Goal: Information Seeking & Learning: Check status

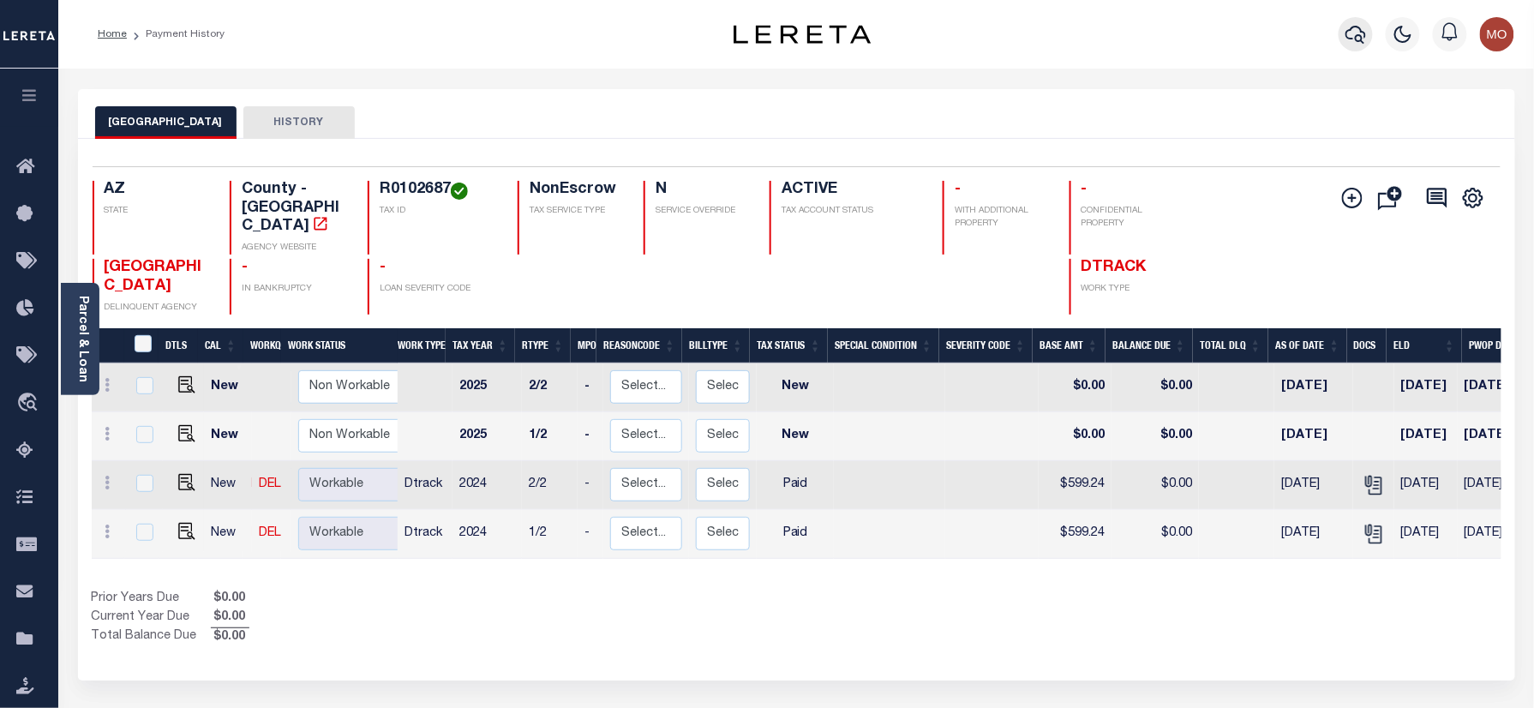
click at [1362, 39] on icon "button" at bounding box center [1356, 35] width 21 height 18
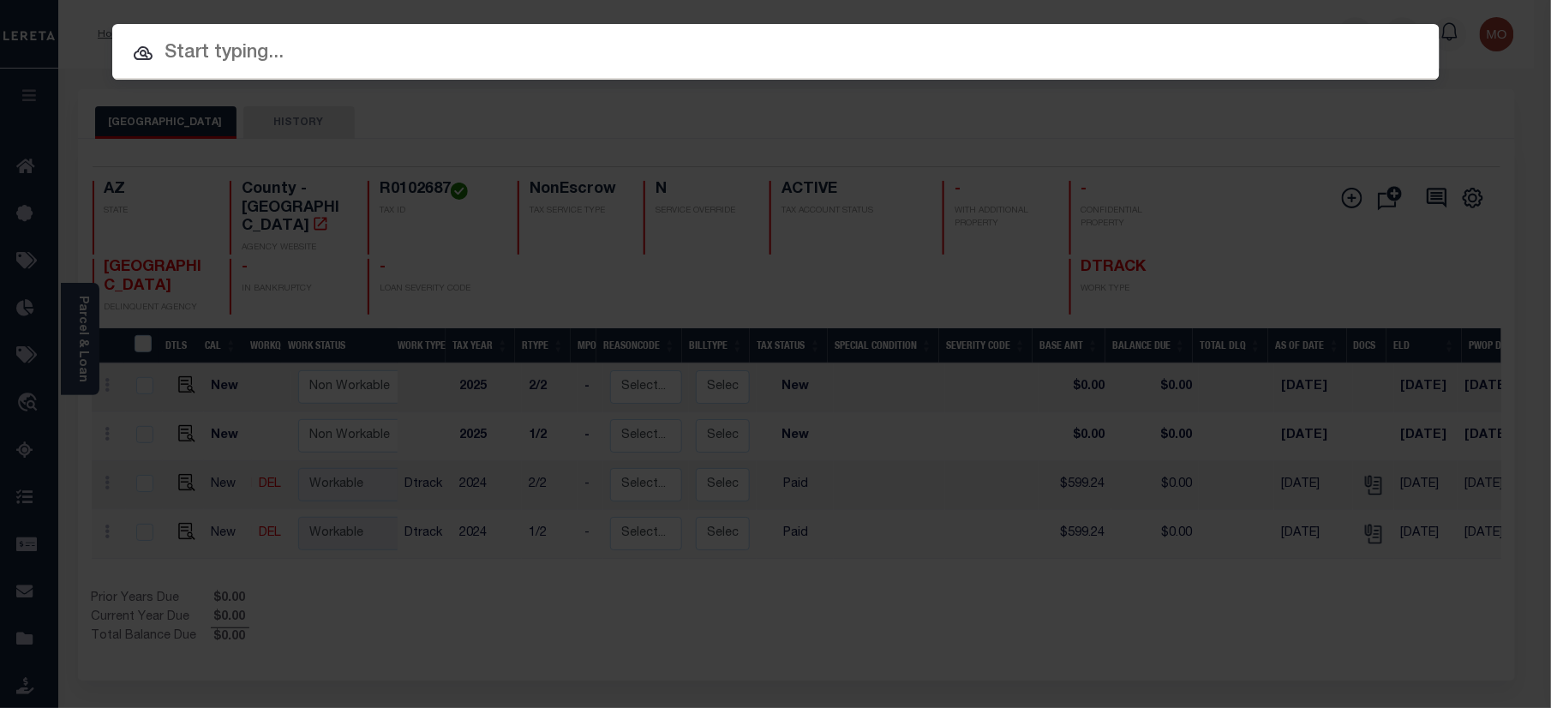
click at [273, 56] on input "text" at bounding box center [776, 54] width 1328 height 30
paste input "10022716"
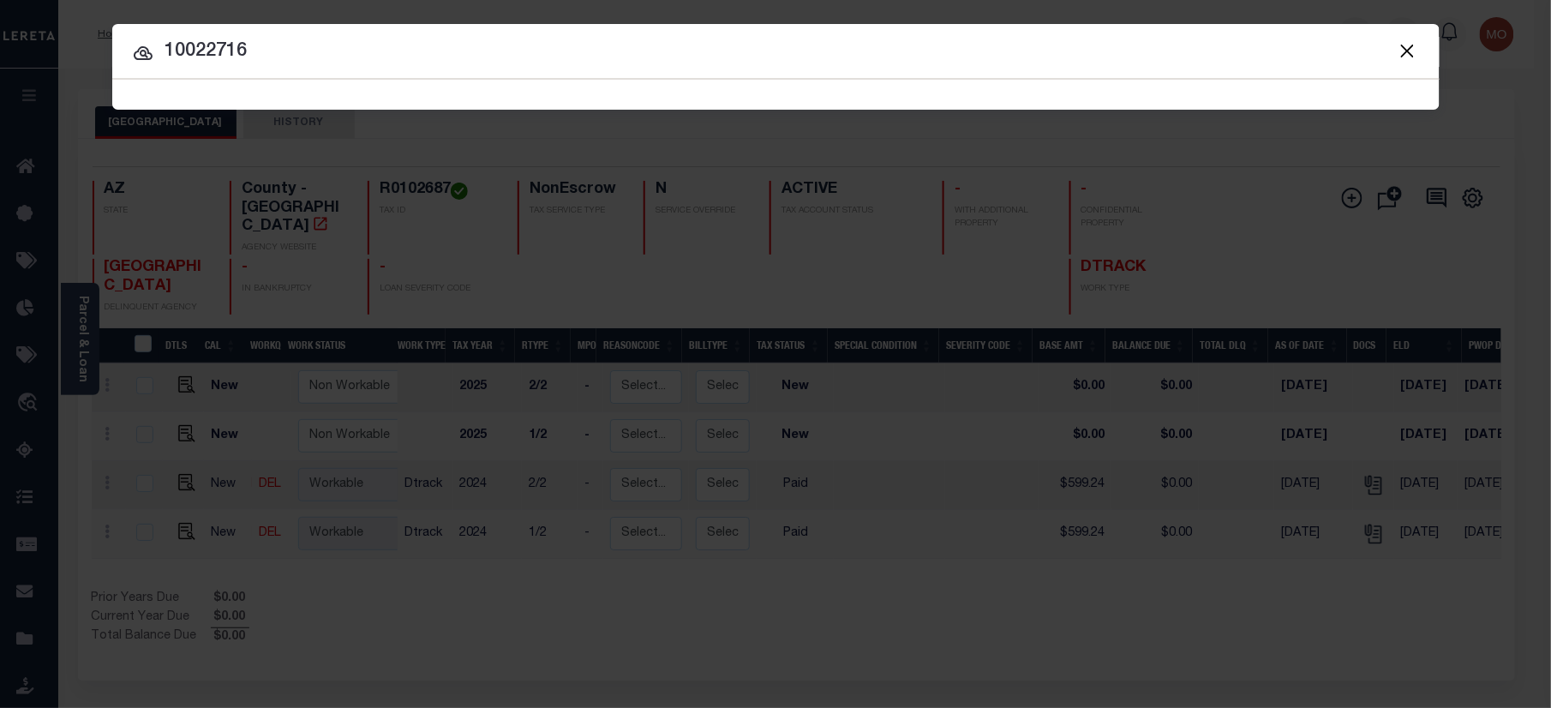
type input "10022716"
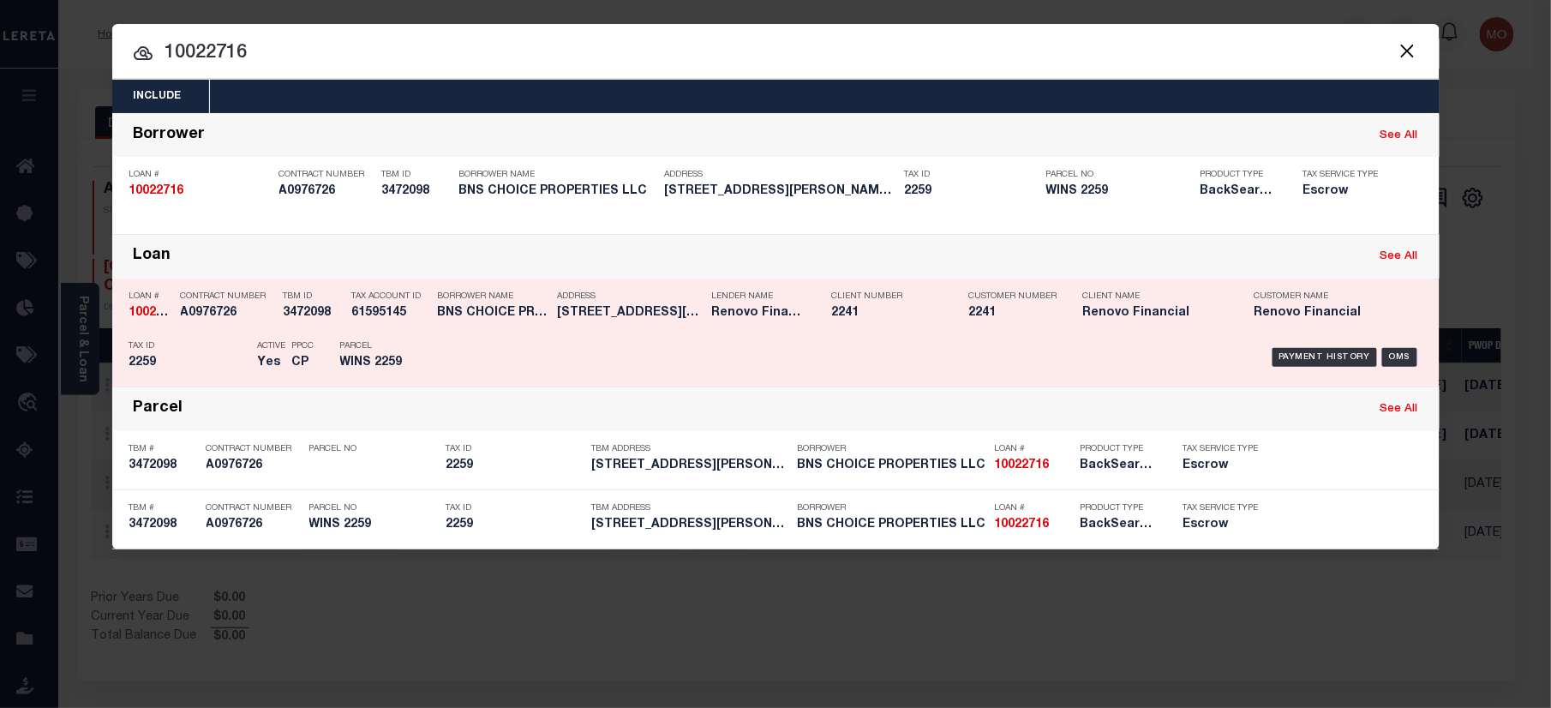
click at [321, 364] on div "PPCC CP" at bounding box center [303, 358] width 48 height 50
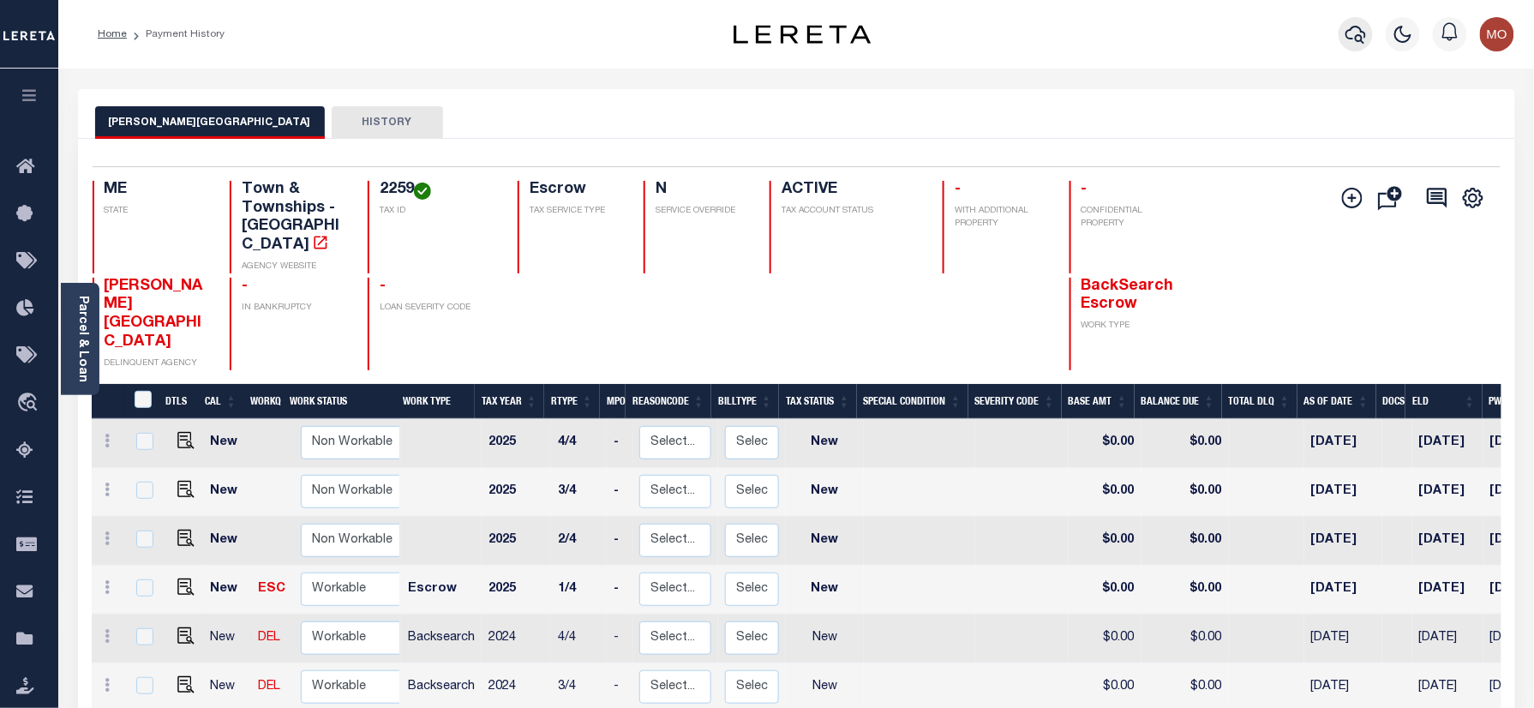
click at [1361, 28] on icon "button" at bounding box center [1356, 34] width 21 height 21
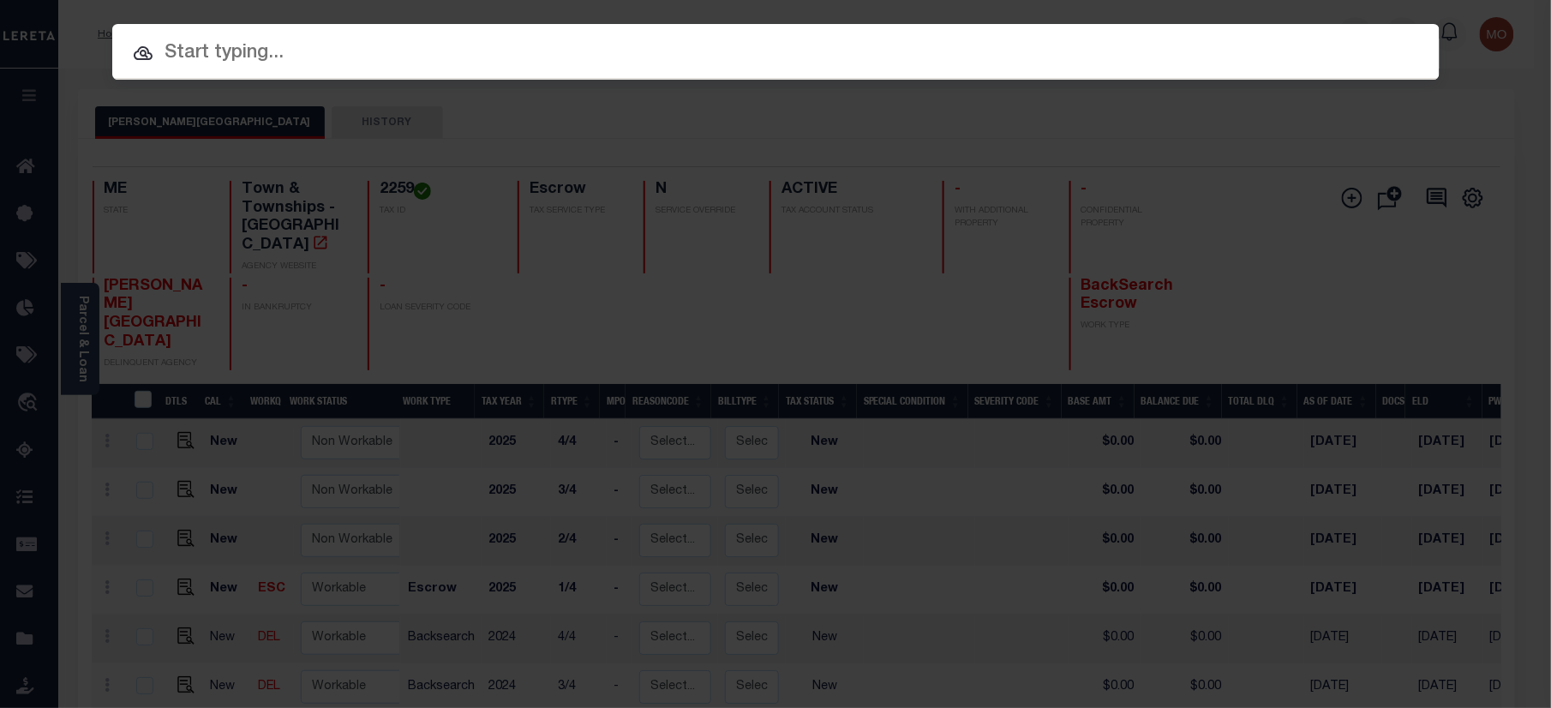
click at [323, 55] on input "text" at bounding box center [776, 54] width 1328 height 30
paste input "2295NDREO"
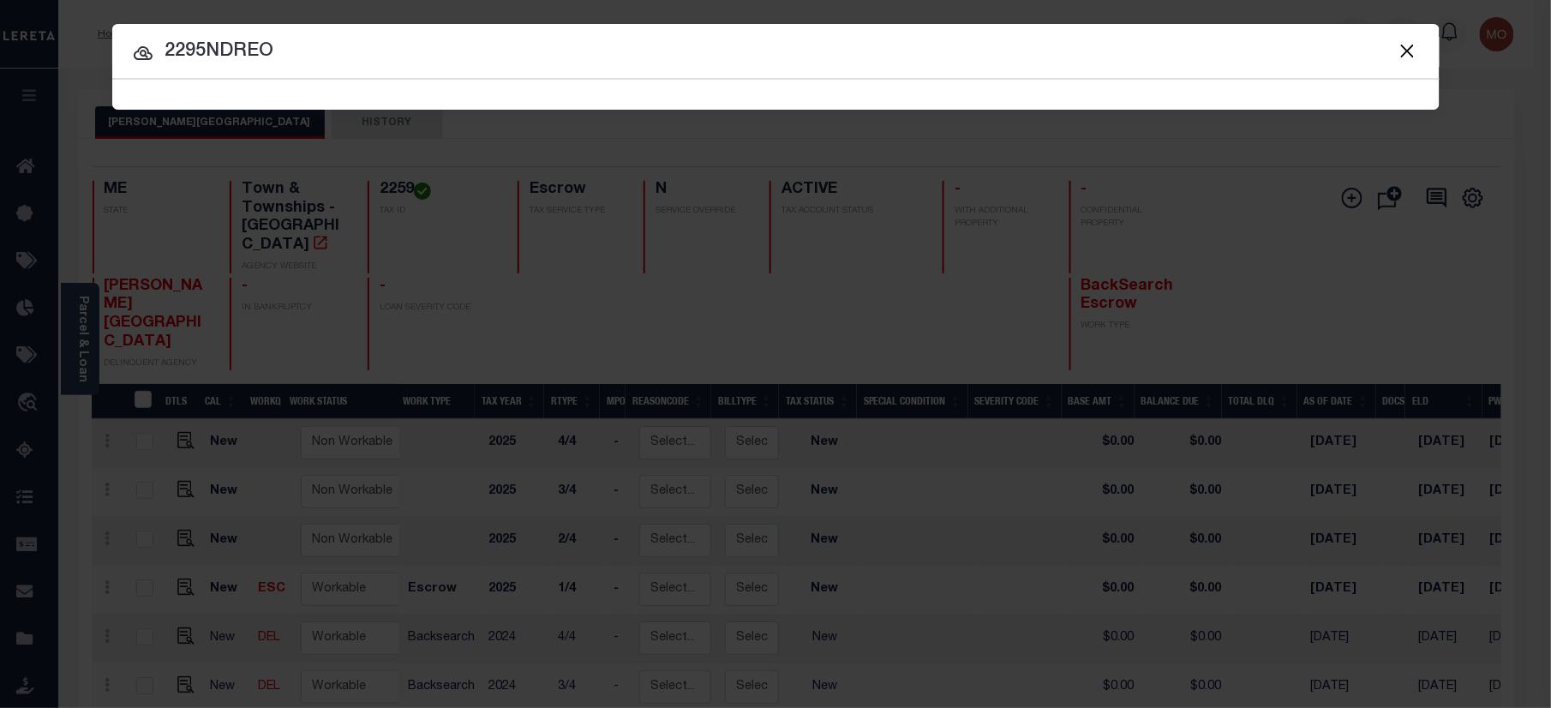
type input "2295NDREO"
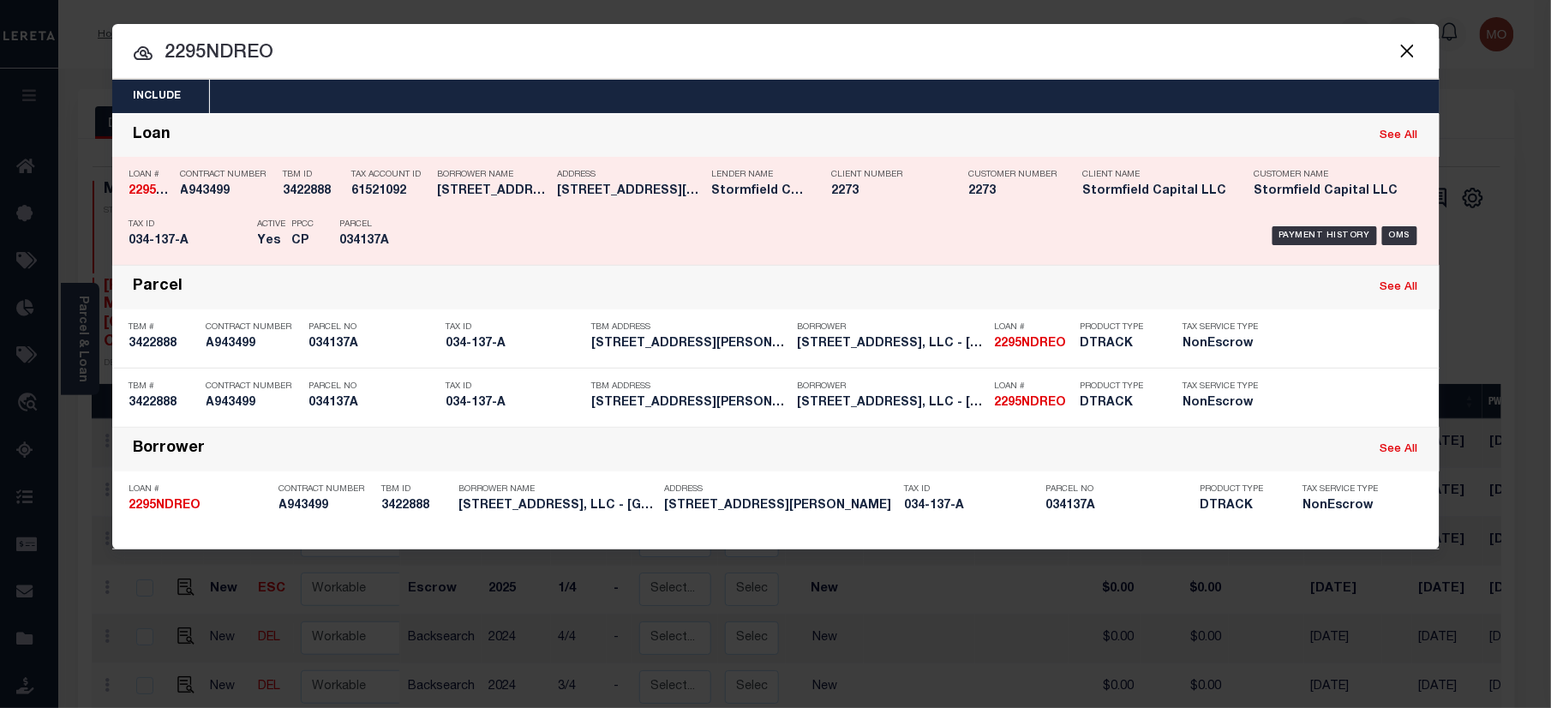
click at [255, 238] on div "Active Yes" at bounding box center [262, 236] width 34 height 50
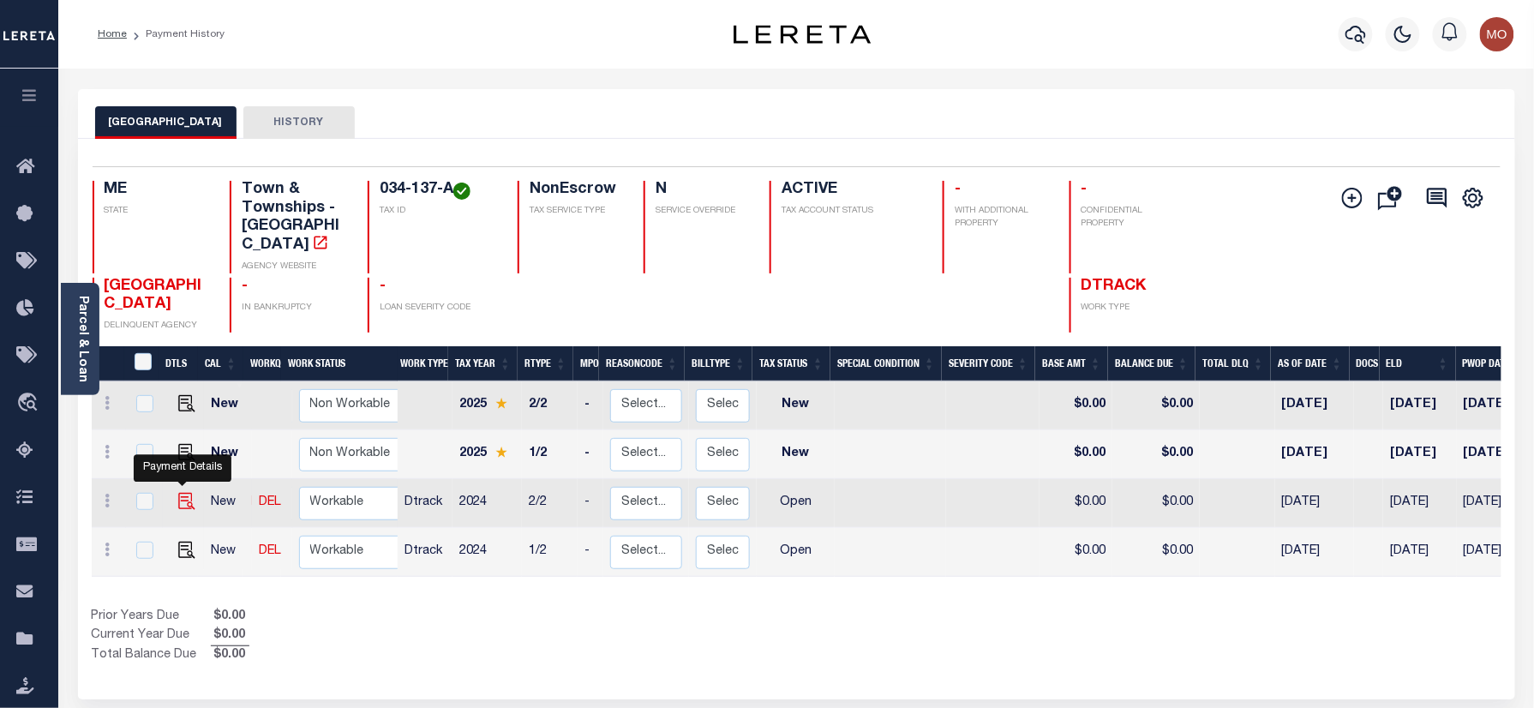
click at [189, 493] on img "" at bounding box center [186, 501] width 17 height 17
checkbox input "true"
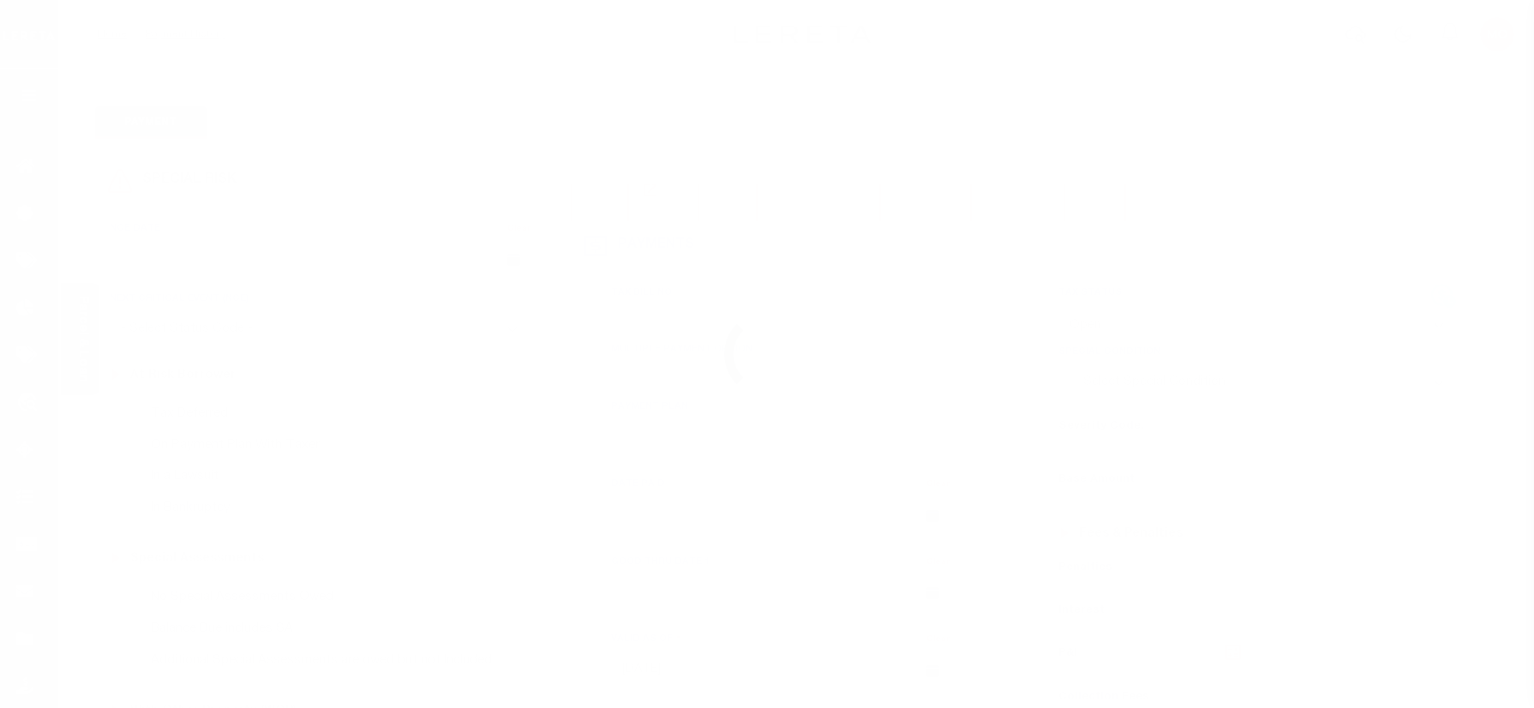
select select "OP2"
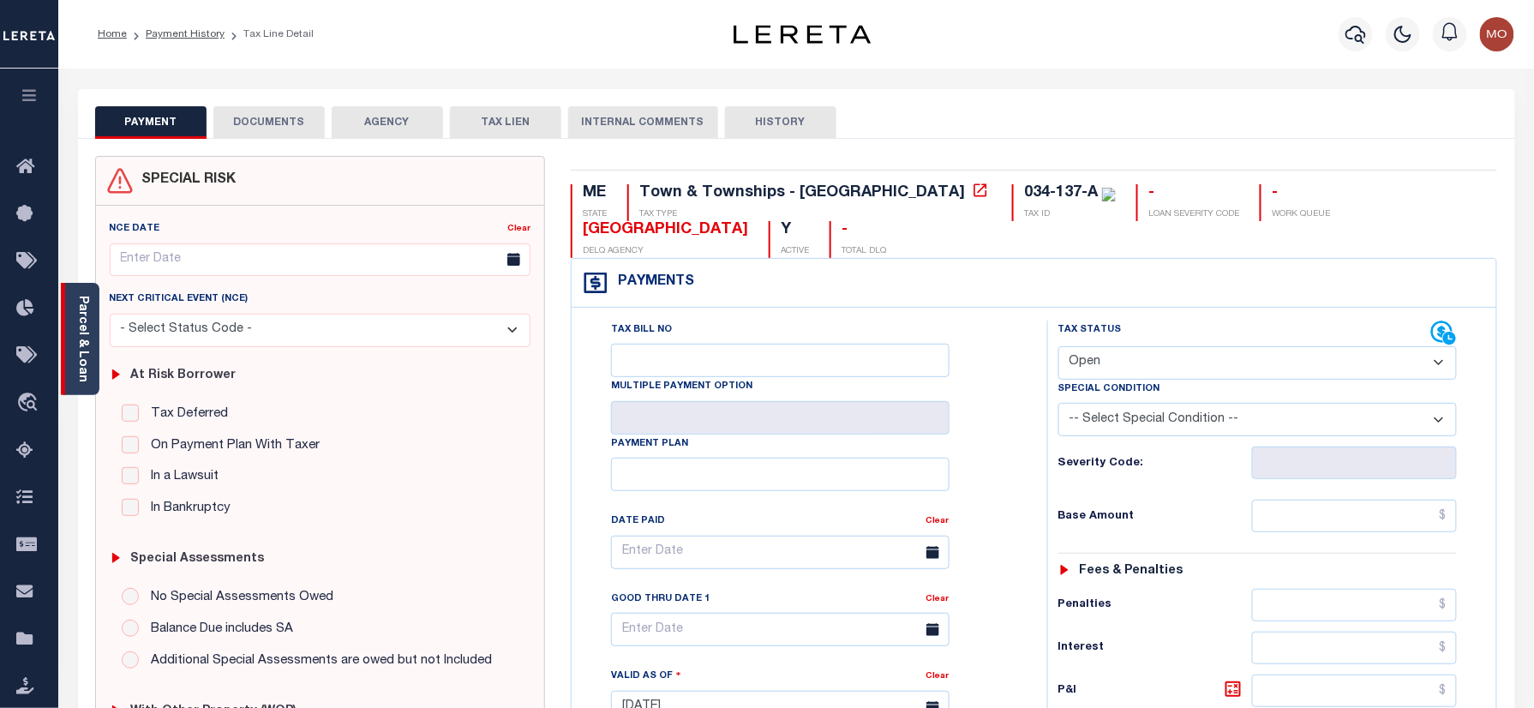
click at [82, 316] on link "Parcel & Loan" at bounding box center [82, 339] width 12 height 87
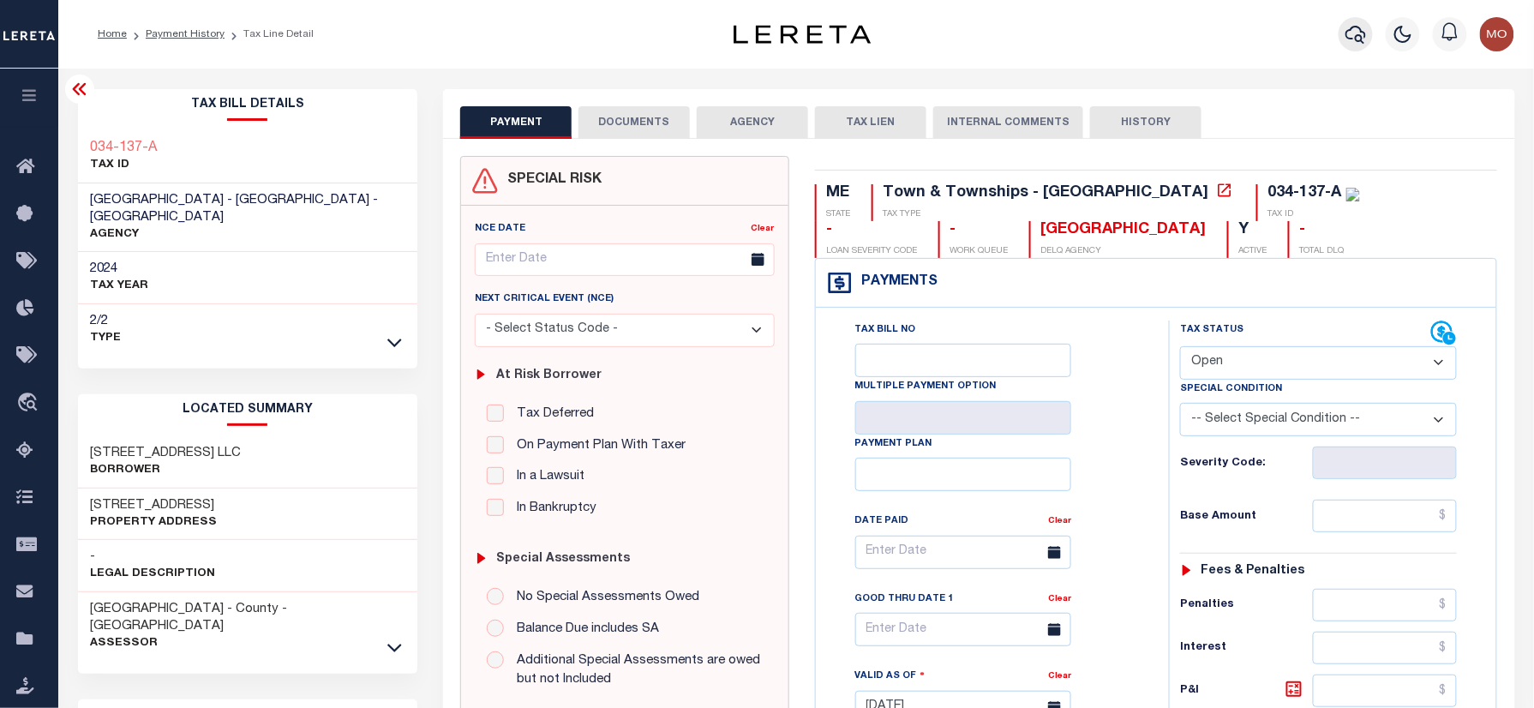
click at [1363, 21] on button "button" at bounding box center [1356, 34] width 34 height 34
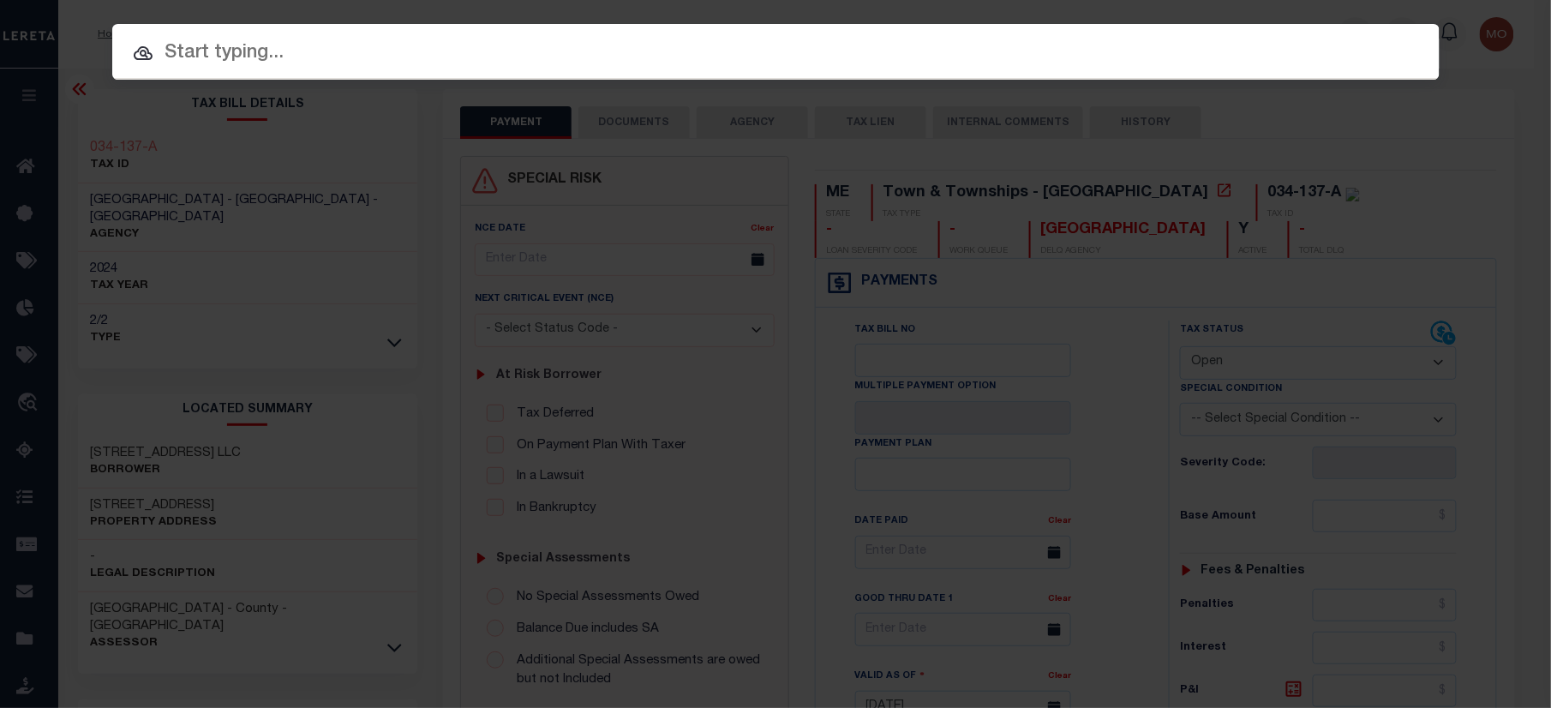
click at [299, 63] on input "text" at bounding box center [776, 54] width 1328 height 30
paste input "40001934"
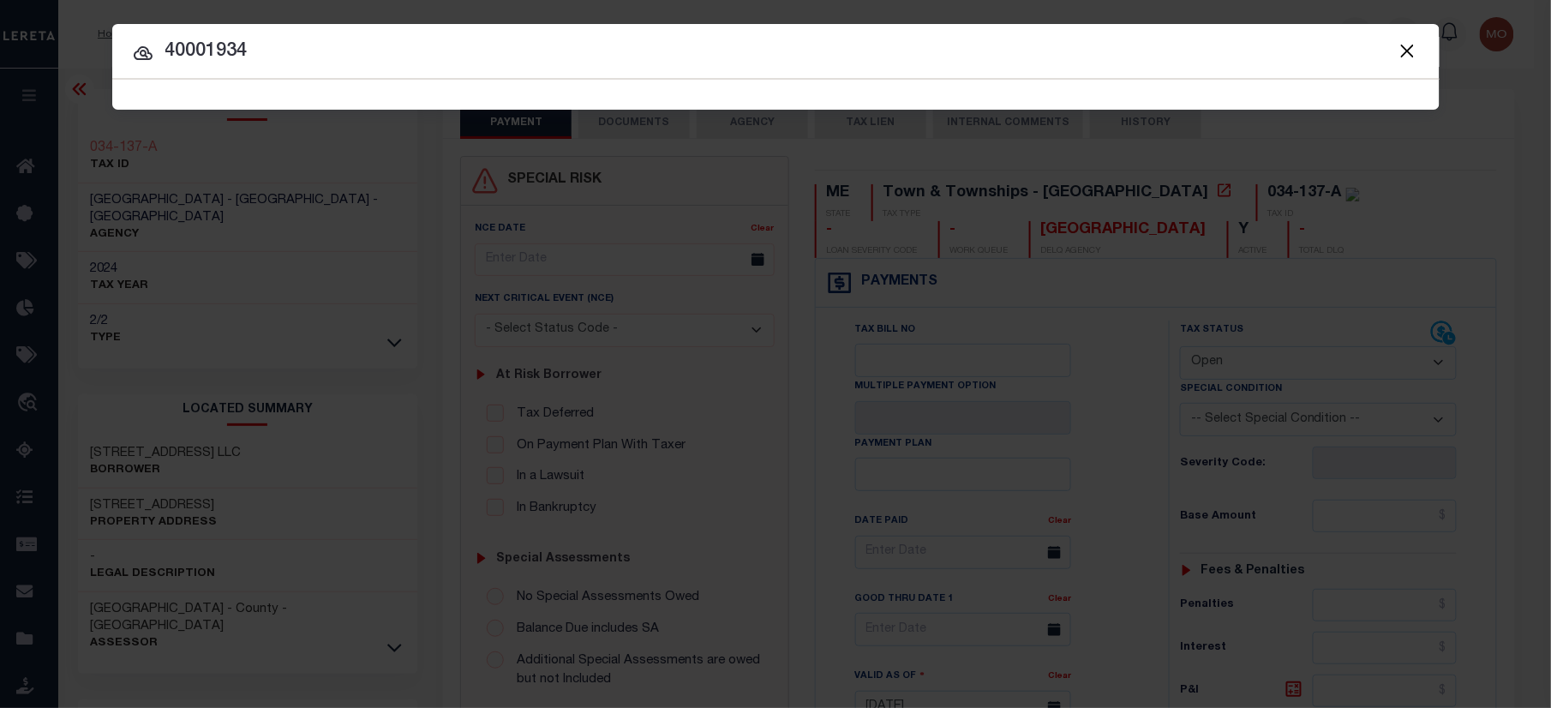
type input "40001934"
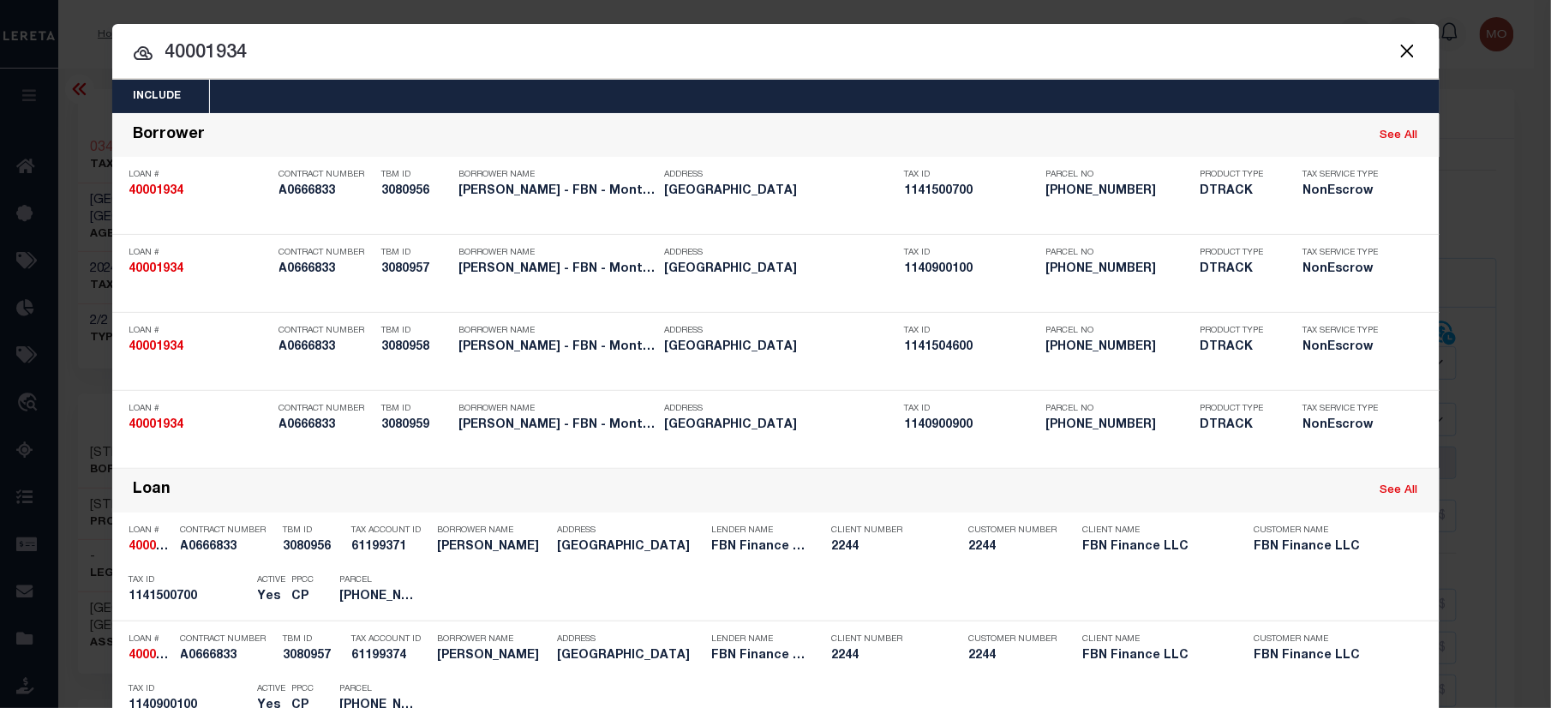
click at [271, 45] on input "40001934" at bounding box center [776, 54] width 1328 height 30
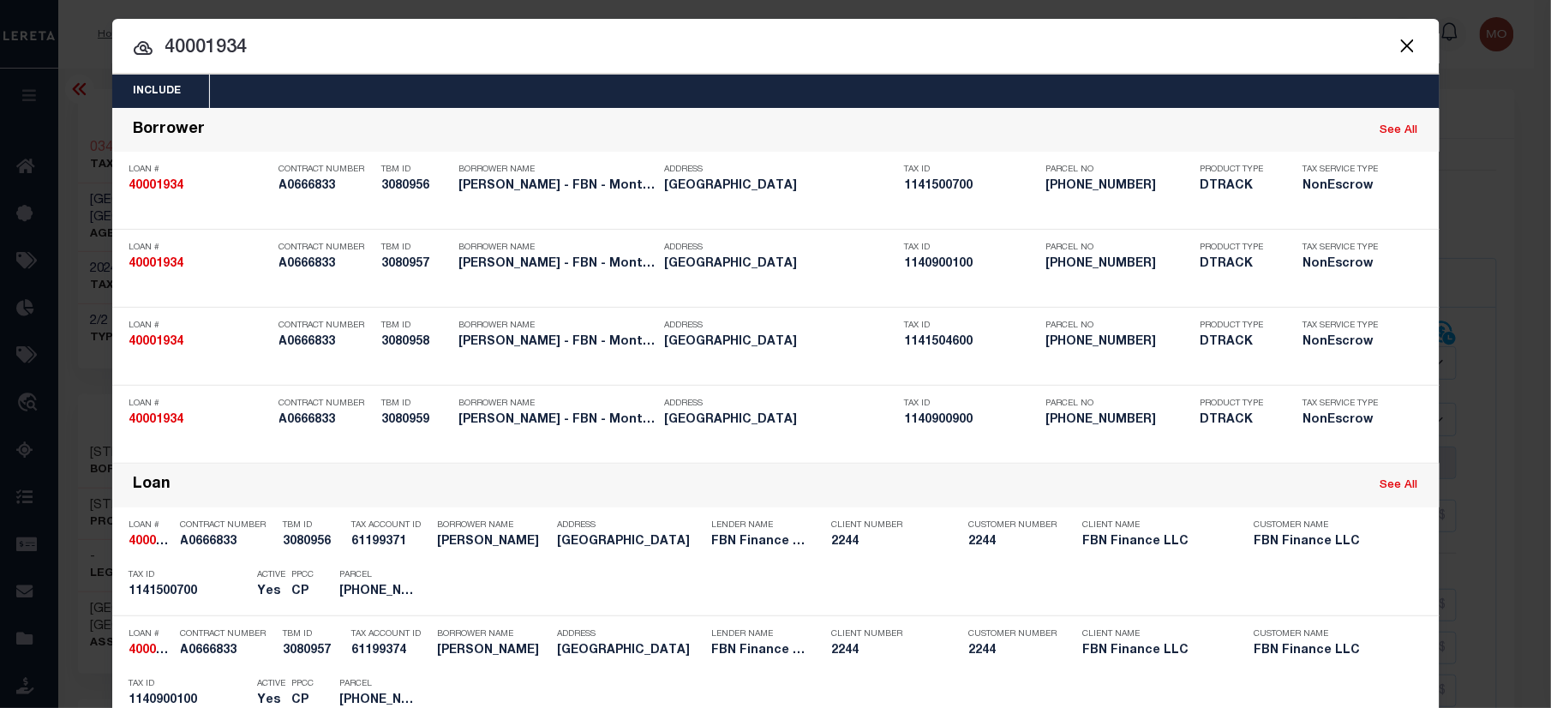
scroll to position [783, 0]
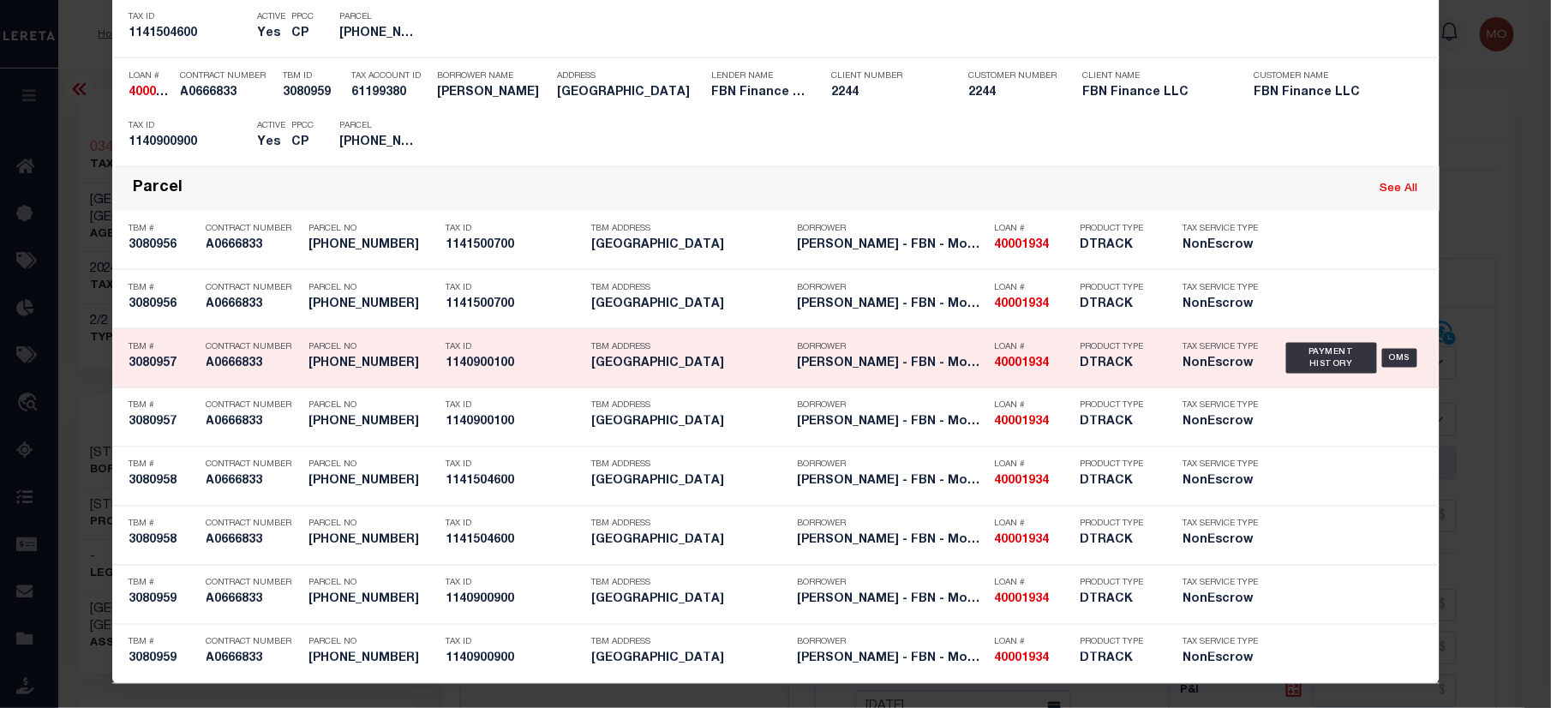
click at [408, 363] on h5 "[PHONE_NUMBER]" at bounding box center [373, 364] width 129 height 15
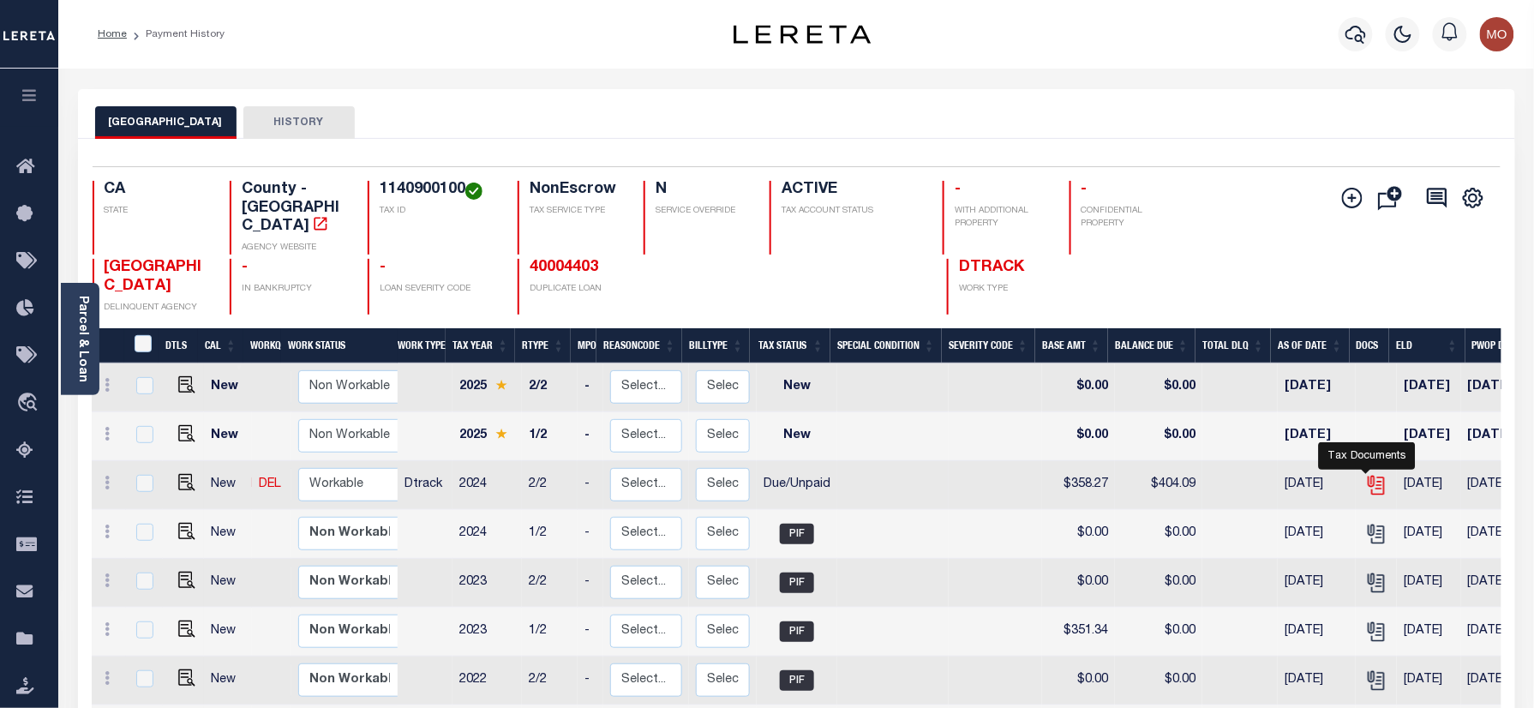
click at [1365, 474] on icon "" at bounding box center [1376, 485] width 22 height 22
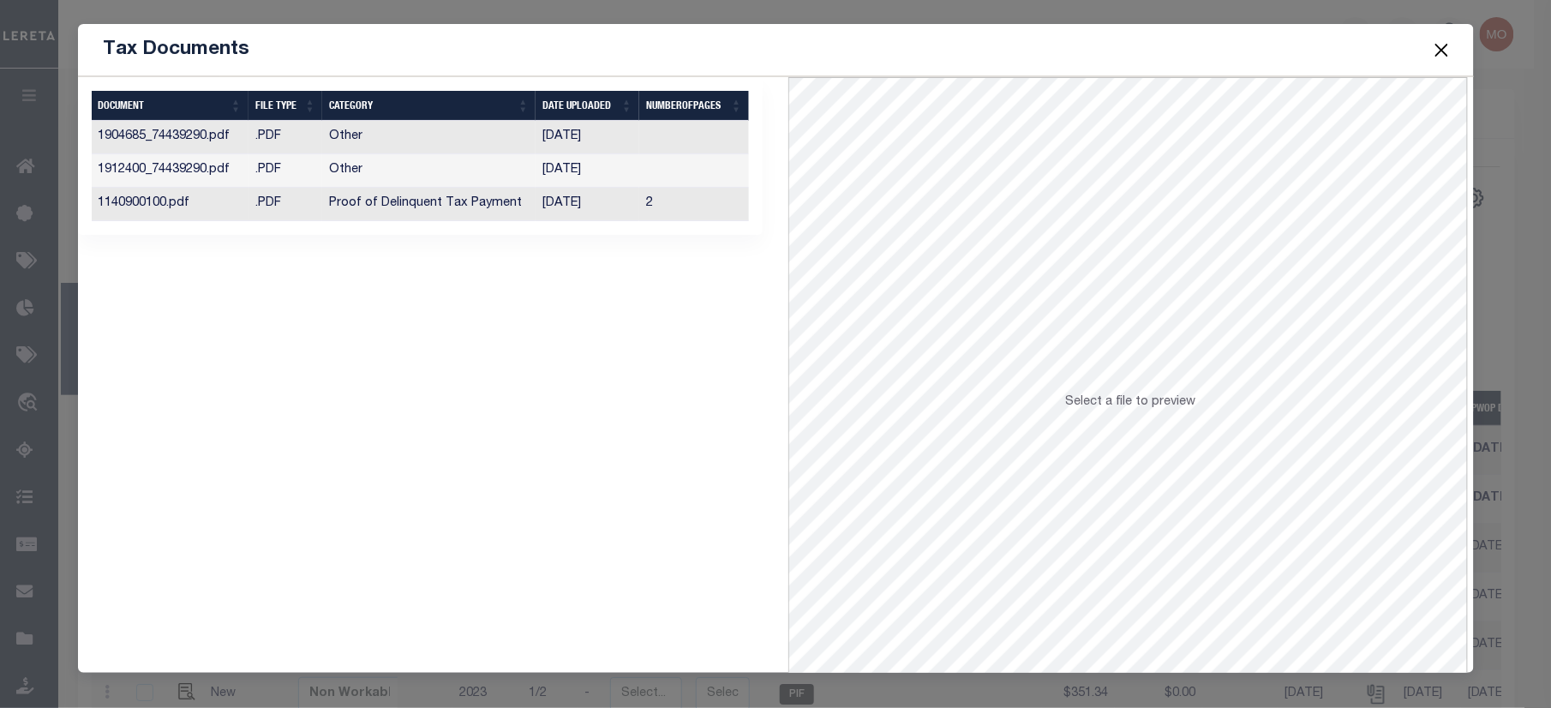
click at [492, 203] on td "Proof of Delinquent Tax Payment" at bounding box center [428, 204] width 213 height 33
click at [1444, 50] on button "Close" at bounding box center [1441, 50] width 22 height 22
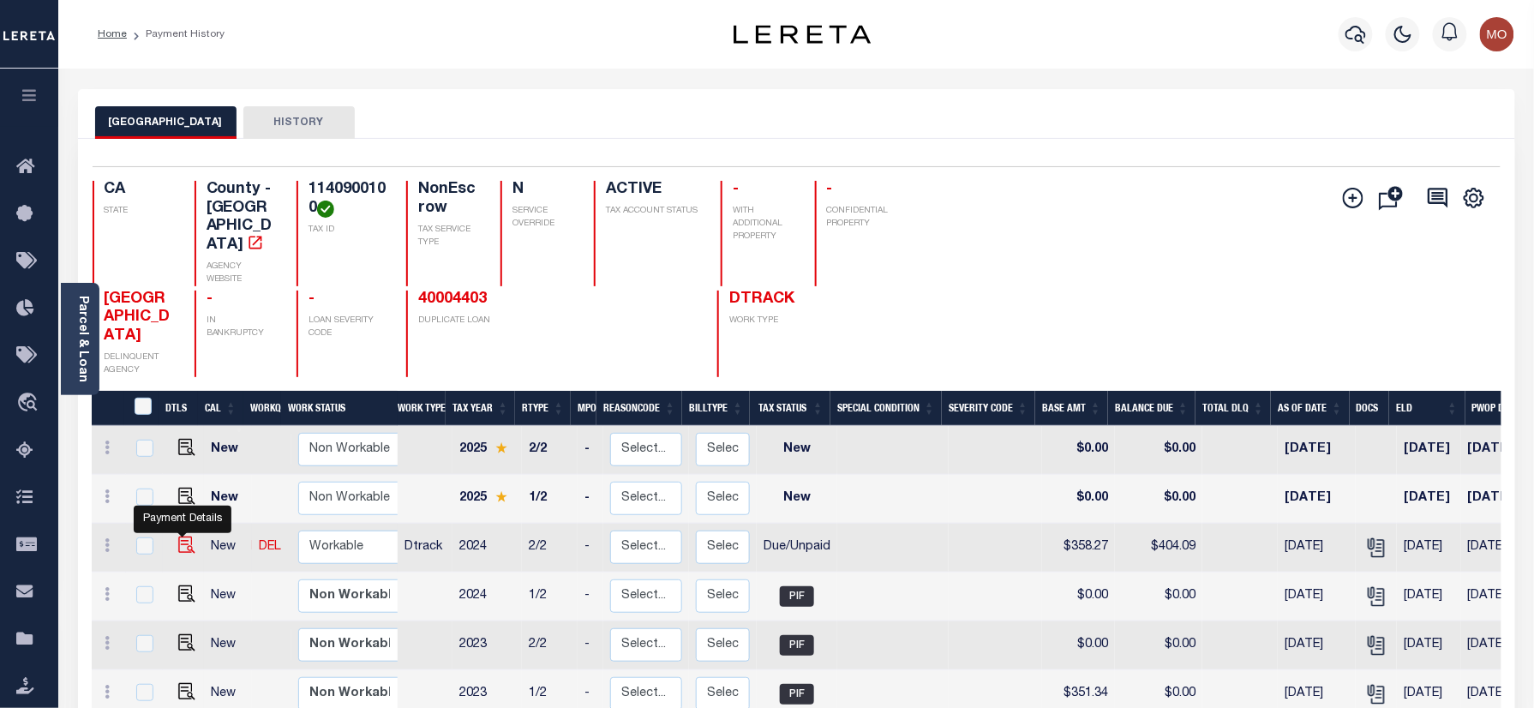
click at [185, 542] on img "" at bounding box center [186, 544] width 17 height 17
checkbox input "true"
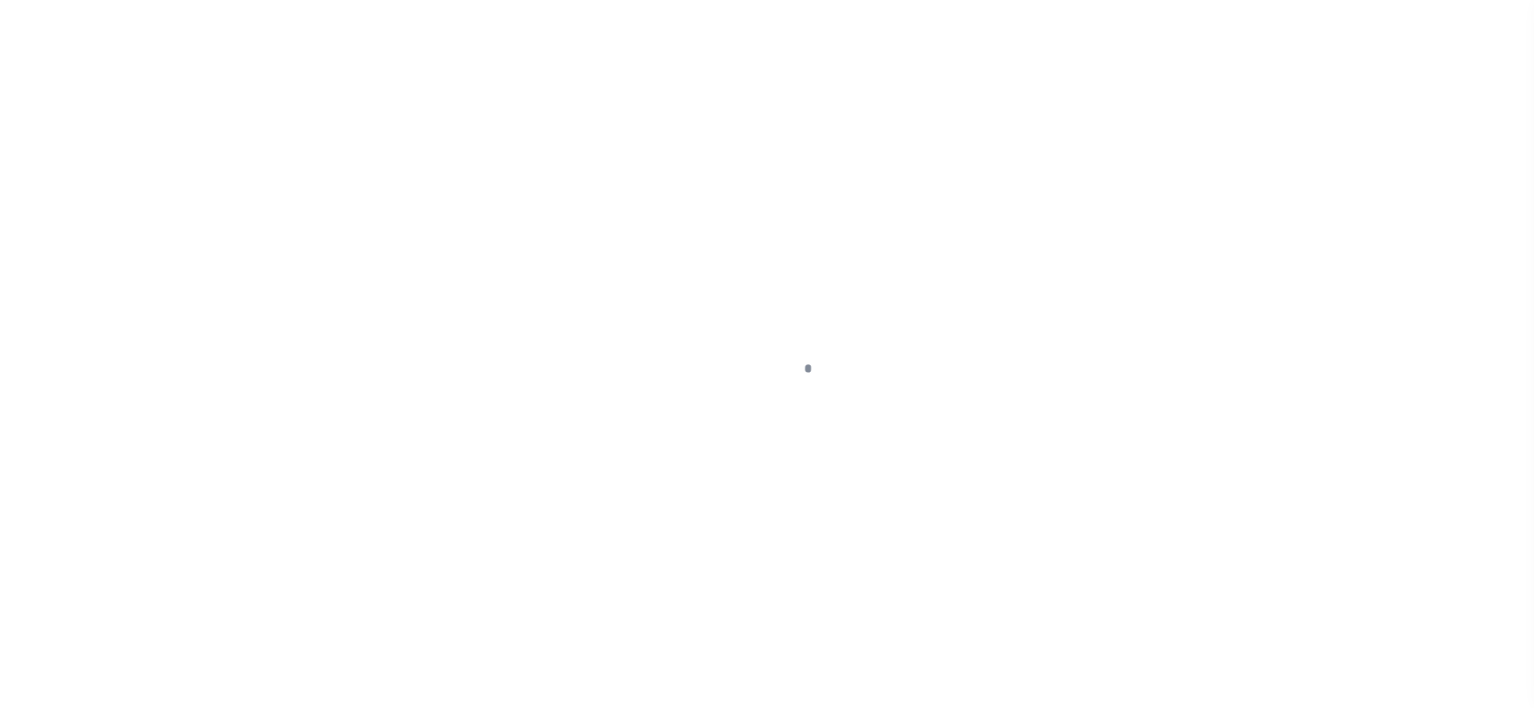
checkbox input "false"
type input "06/30/2025"
type input "[DATE]"
select select "DUE"
type input "$358.27"
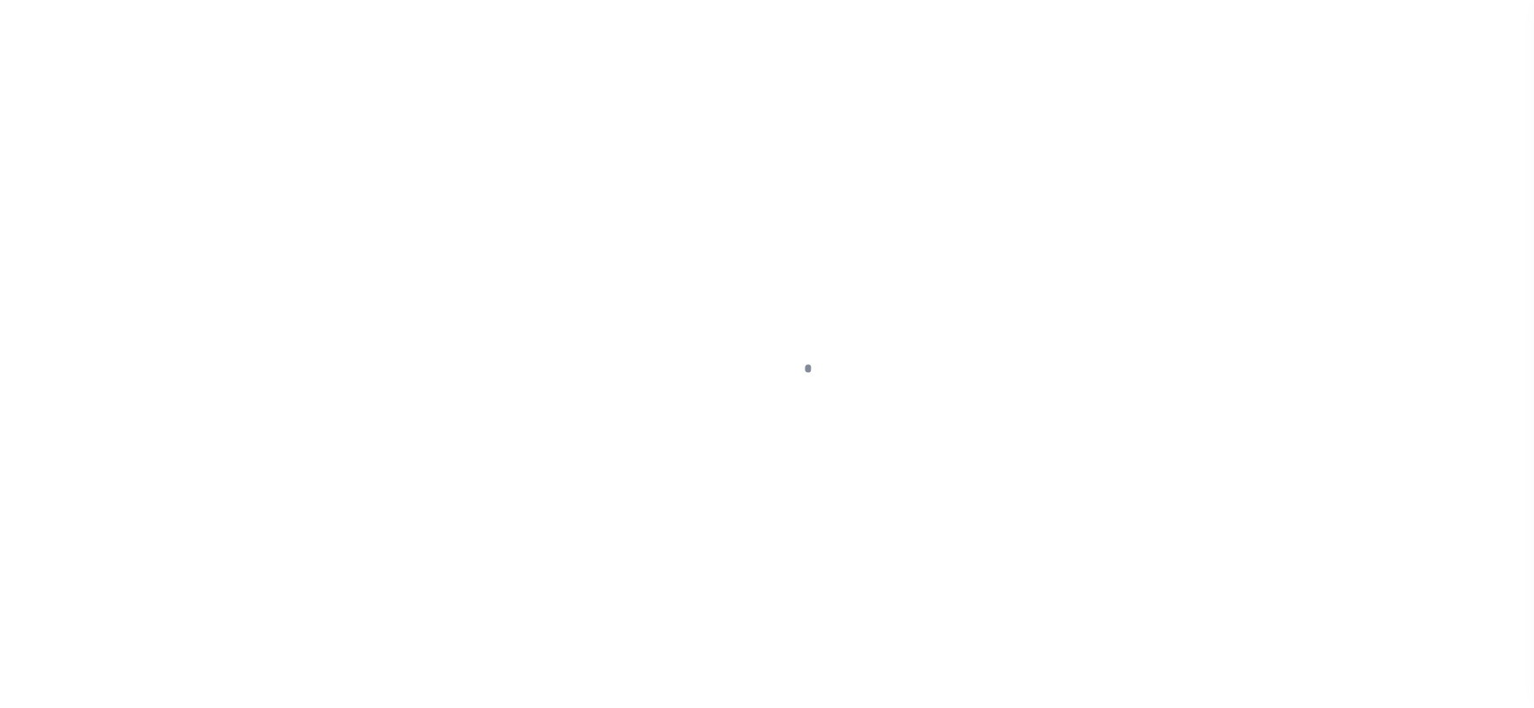
type input "$45.82"
type input "$404.09"
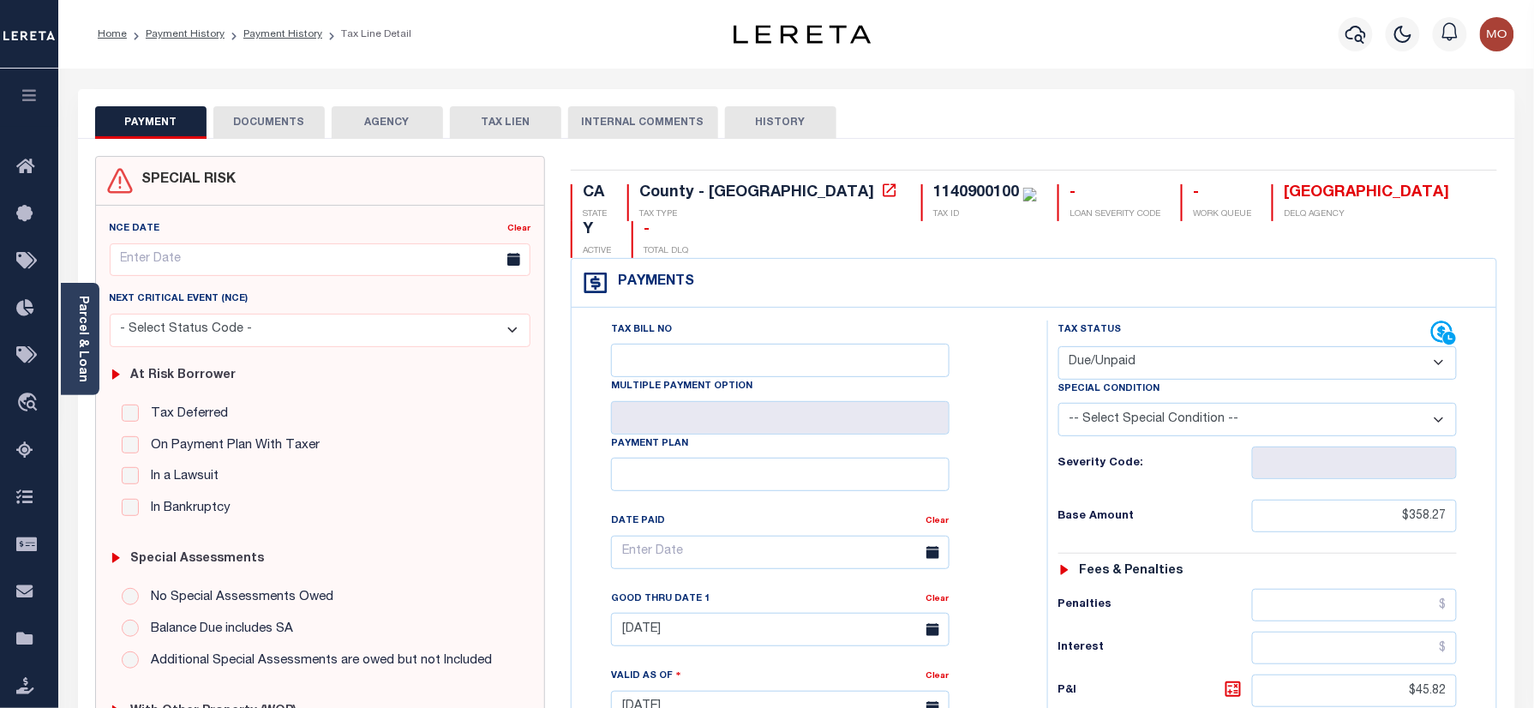
click at [933, 197] on div "1140900100" at bounding box center [976, 192] width 86 height 15
copy div "1140900100"
click at [266, 117] on button "DOCUMENTS" at bounding box center [268, 122] width 111 height 33
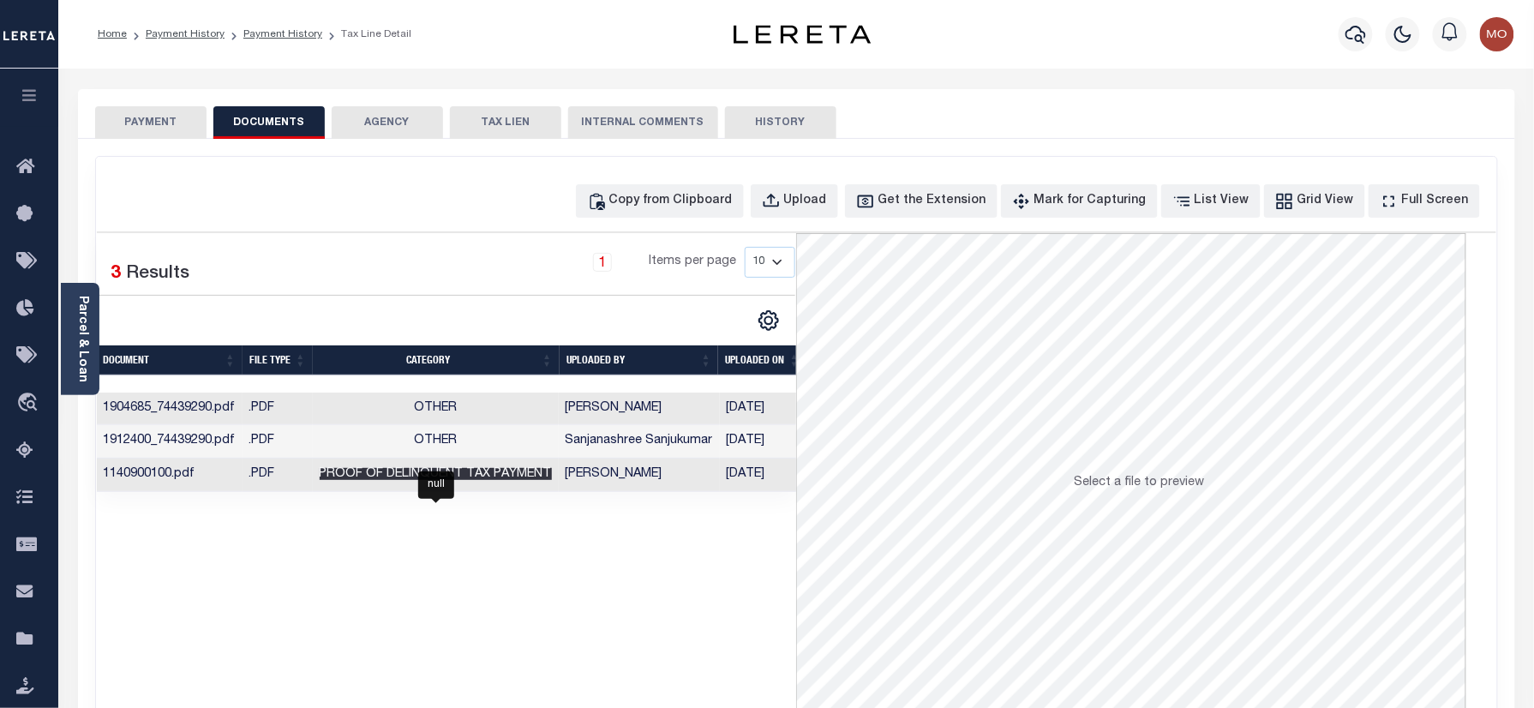
click at [539, 480] on span "Proof of Delinquent Tax Payment" at bounding box center [436, 474] width 232 height 12
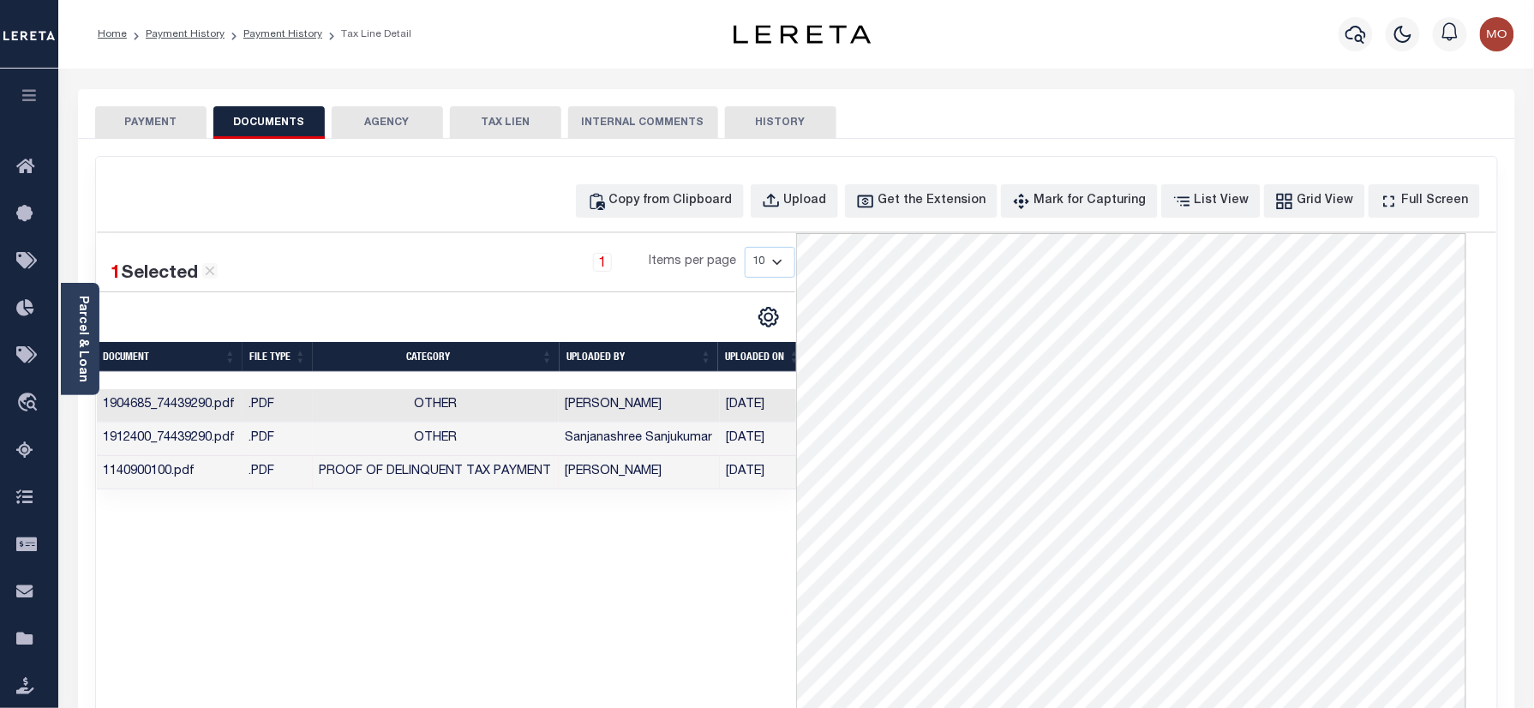
click at [131, 114] on button "PAYMENT" at bounding box center [150, 122] width 111 height 33
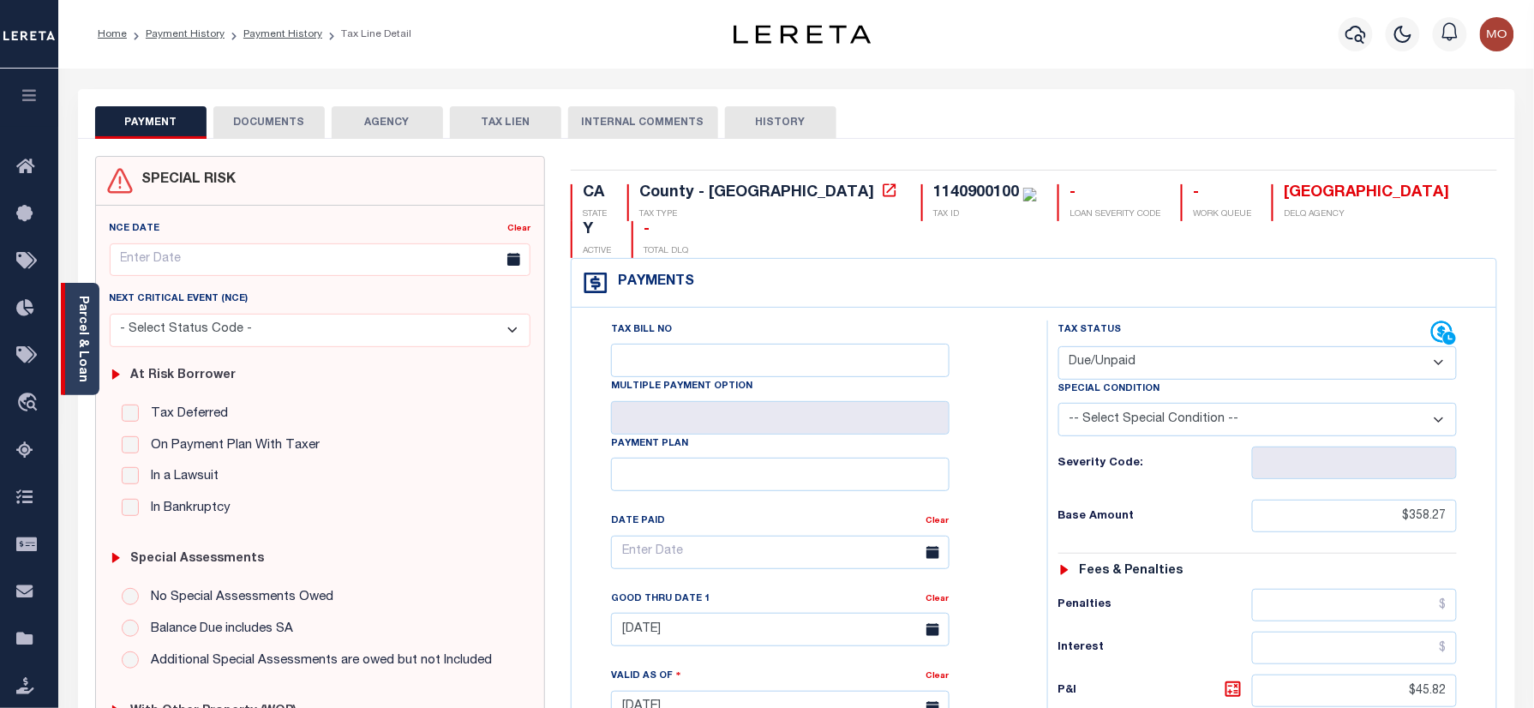
click at [86, 317] on link "Parcel & Loan" at bounding box center [82, 339] width 12 height 87
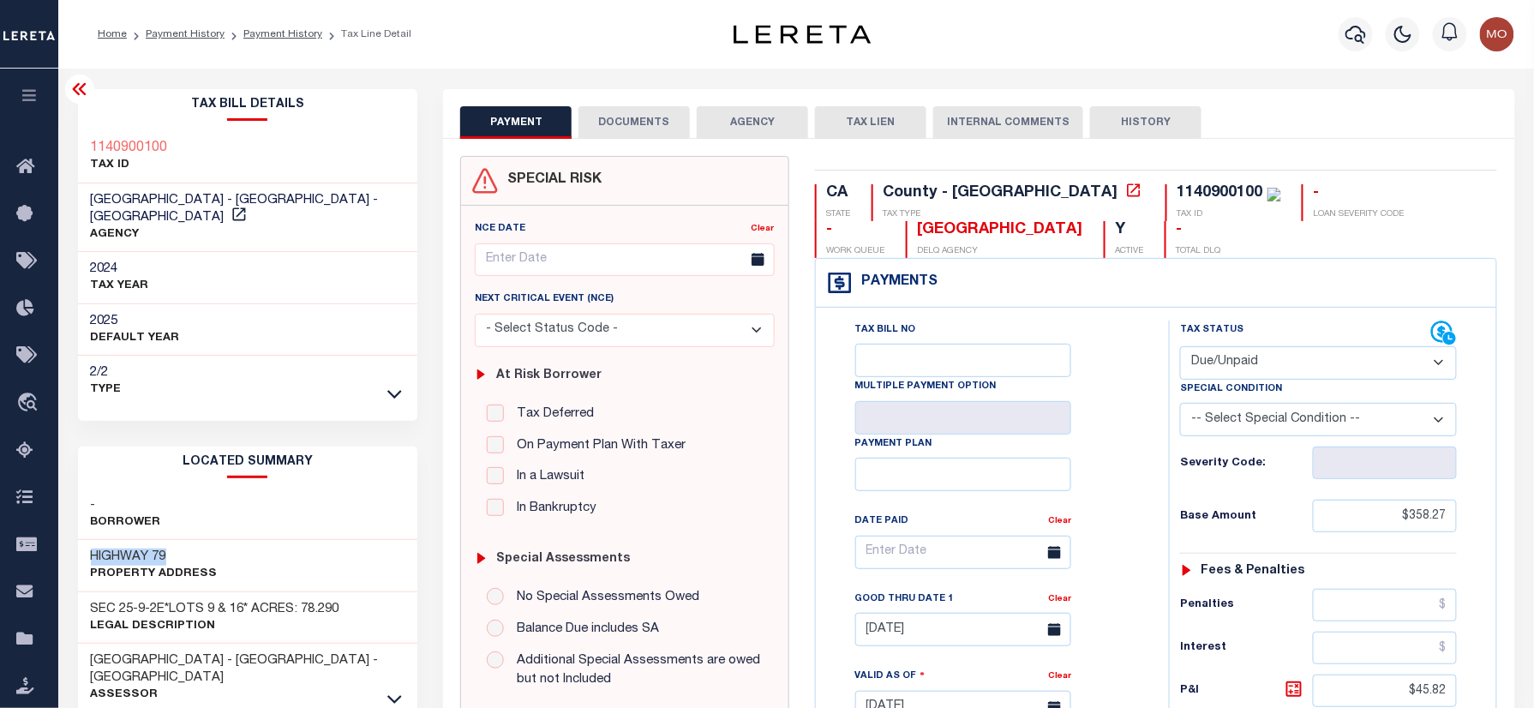
drag, startPoint x: 172, startPoint y: 536, endPoint x: 333, endPoint y: 275, distance: 306.3
click at [69, 530] on div "Tax Bill Details 1140900100 TAX ID 2024" at bounding box center [248, 691] width 366 height 1205
copy h3 "HIGHWAY 79"
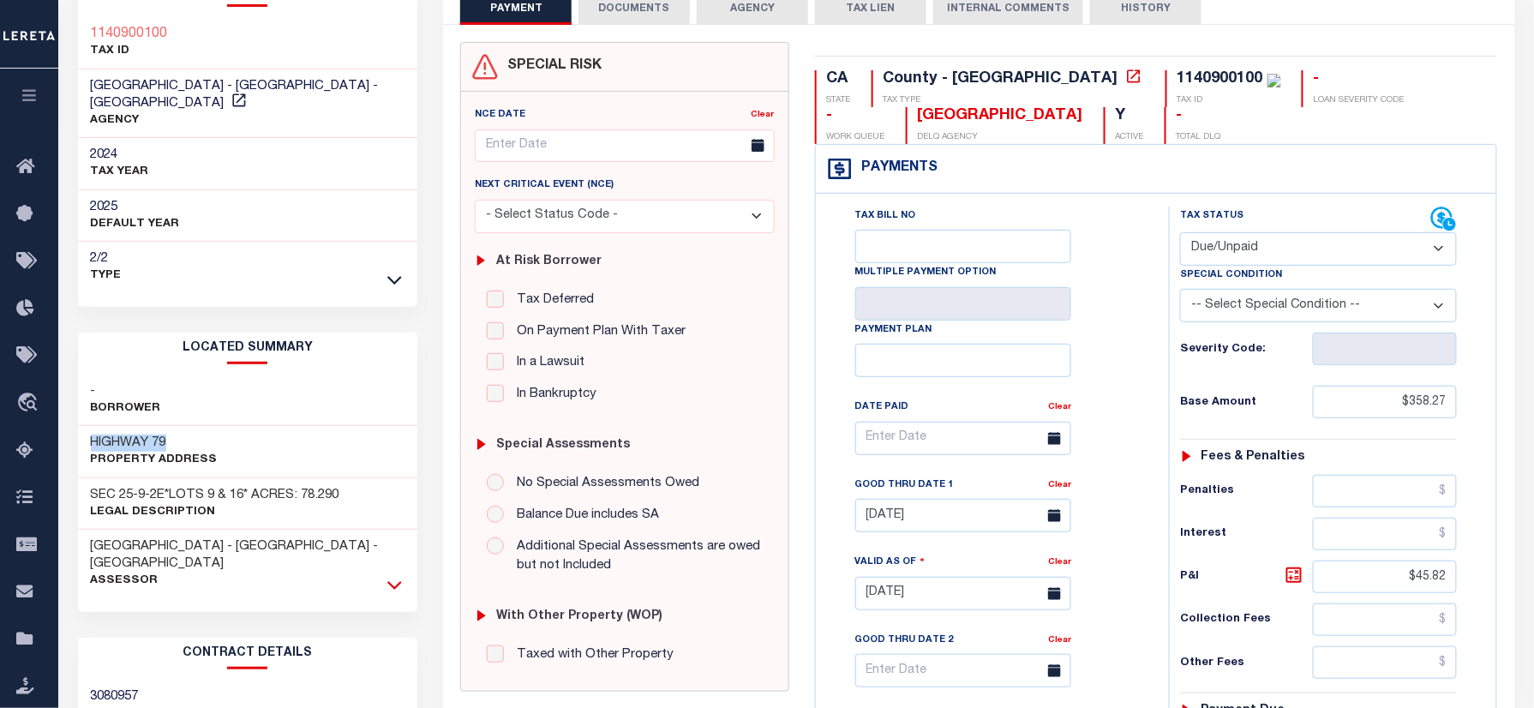
click at [395, 576] on icon at bounding box center [394, 585] width 15 height 18
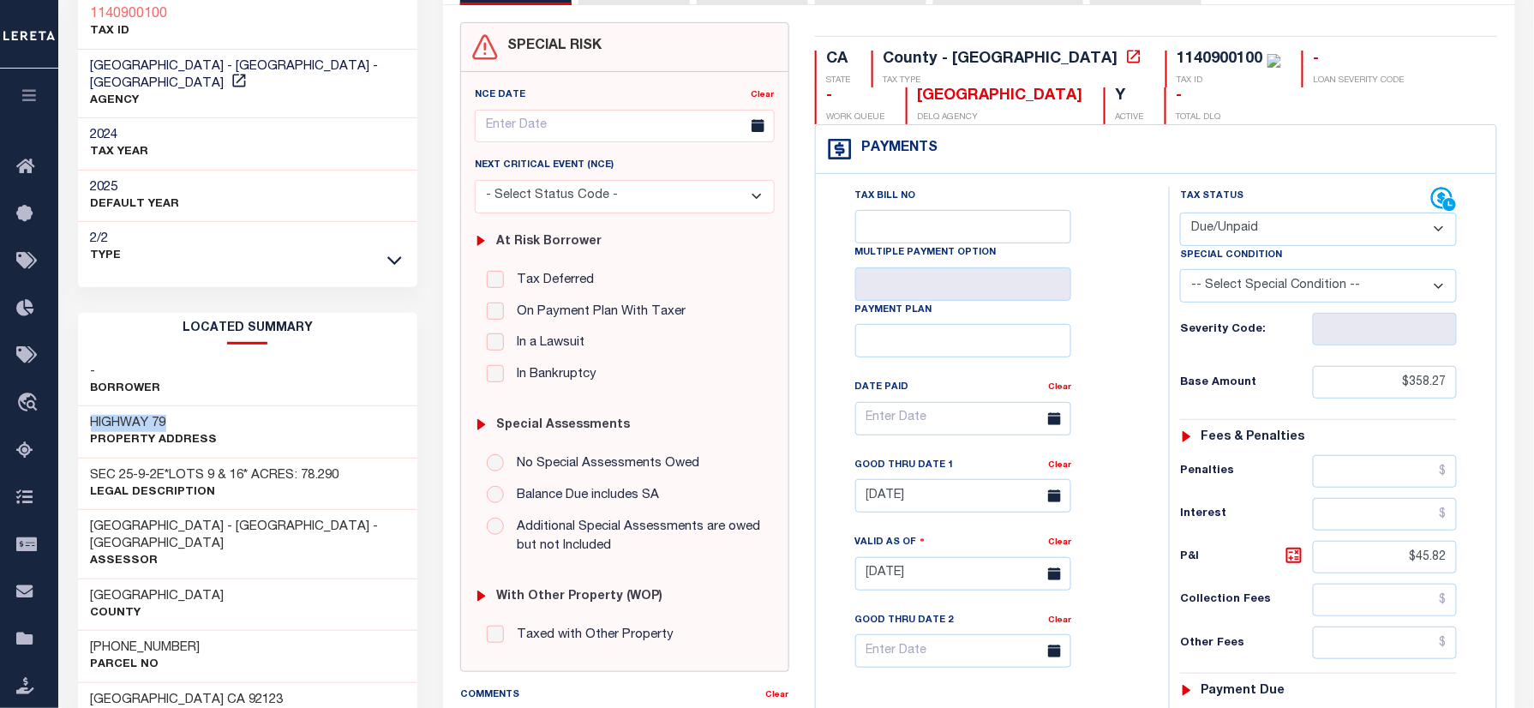
scroll to position [0, 0]
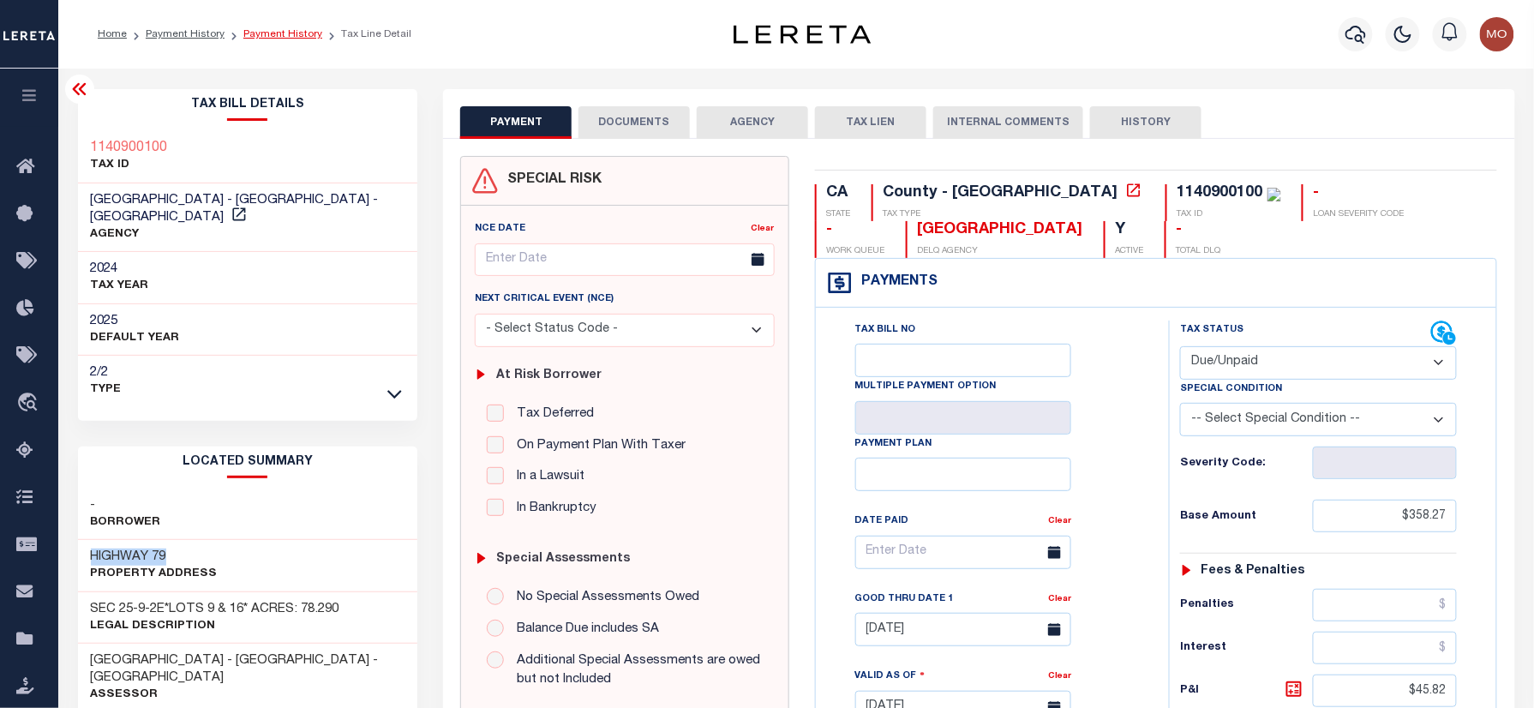
click at [261, 36] on link "Payment History" at bounding box center [282, 34] width 79 height 10
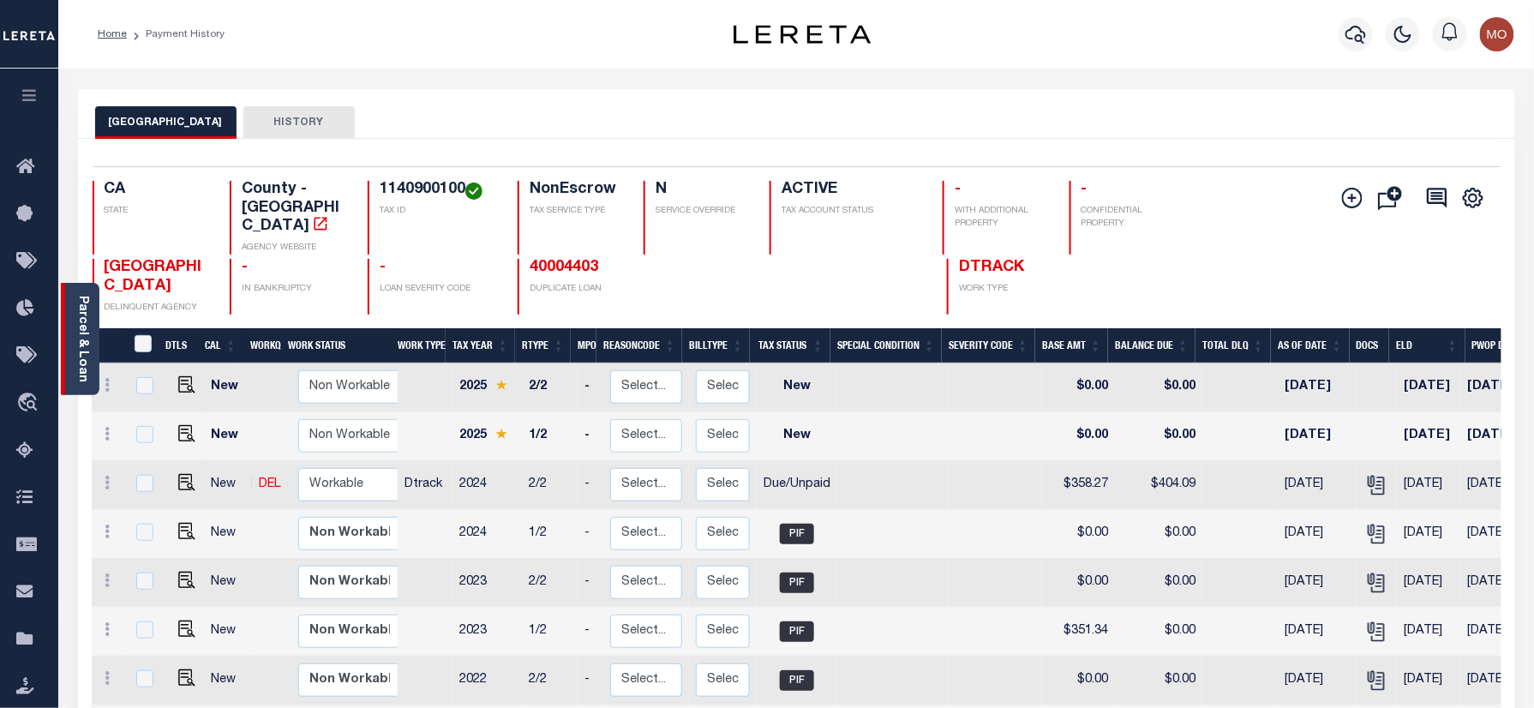
click at [82, 300] on link "Parcel & Loan" at bounding box center [82, 339] width 12 height 87
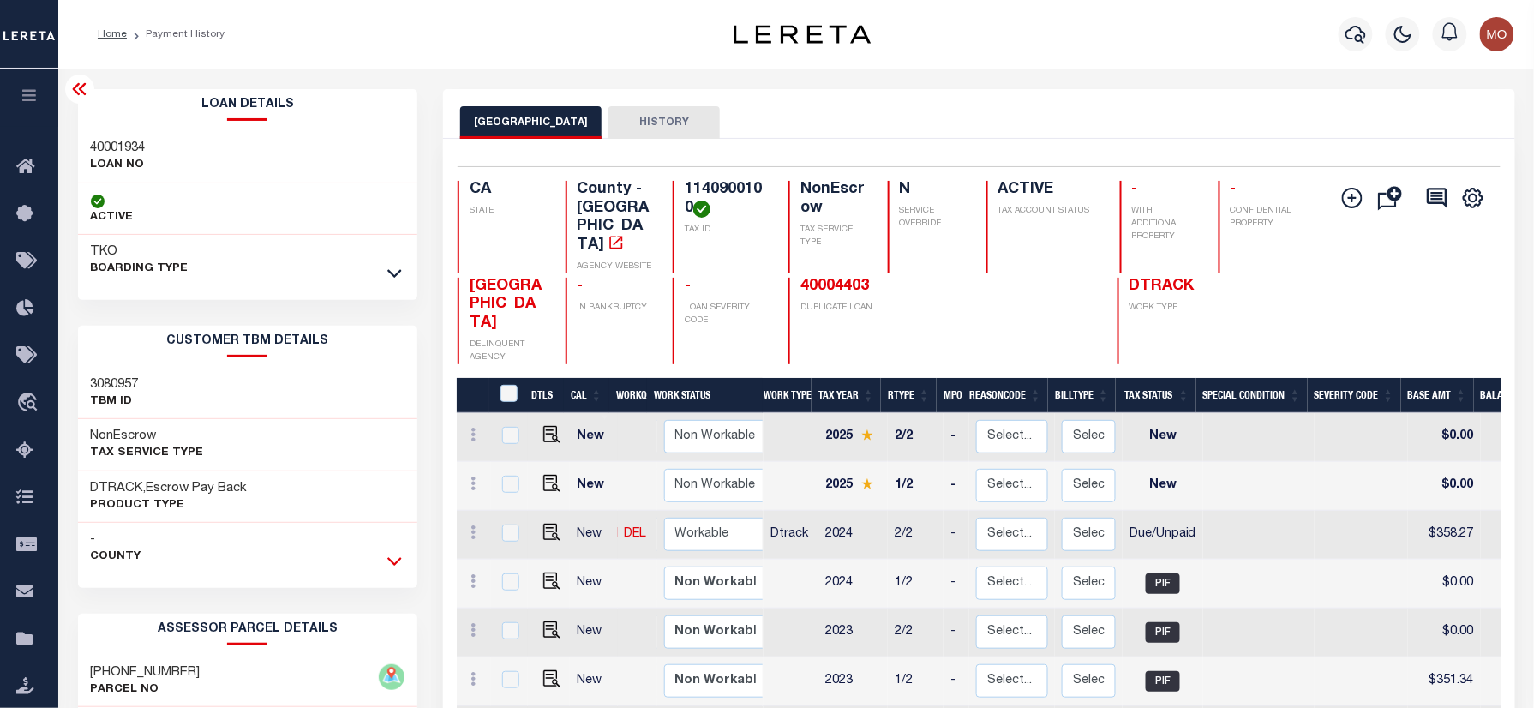
click at [388, 560] on icon at bounding box center [394, 561] width 15 height 18
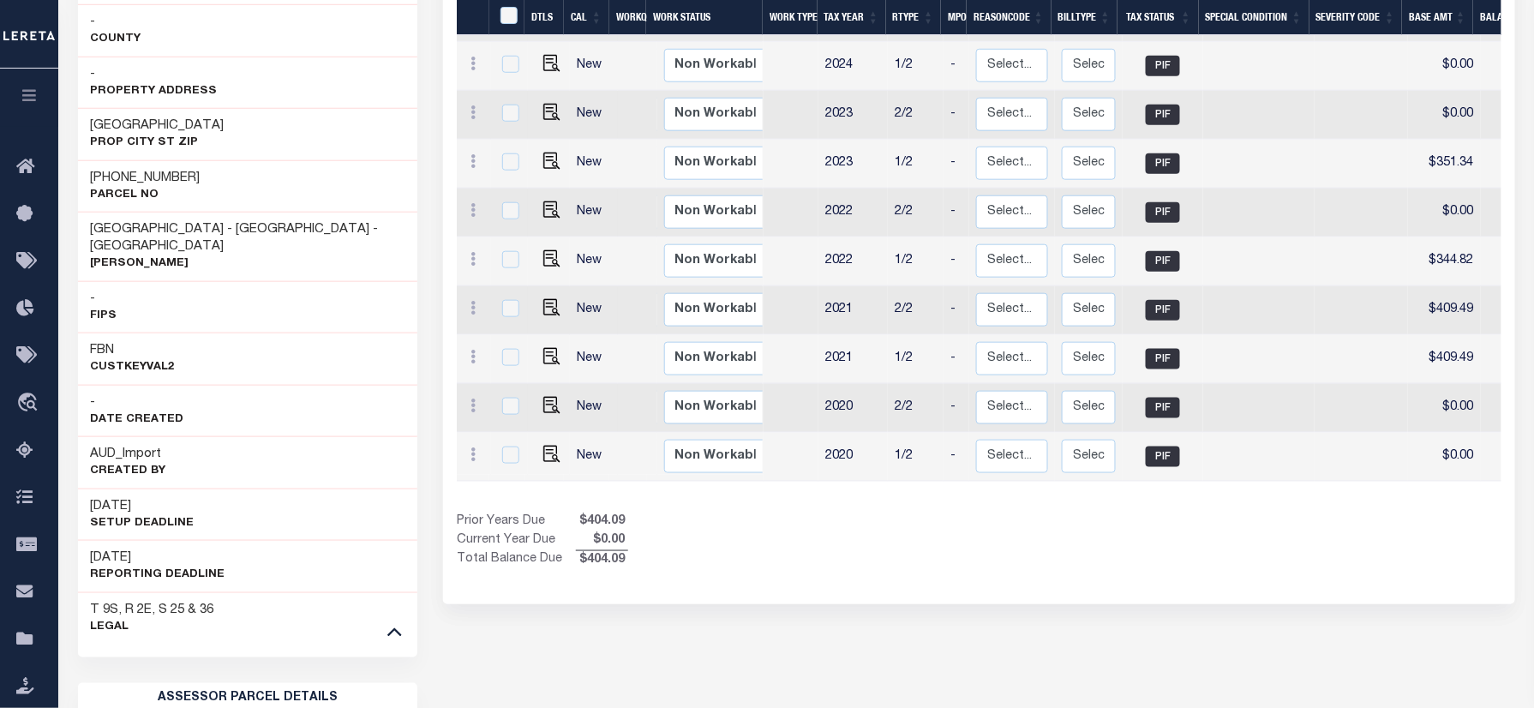
scroll to position [571, 0]
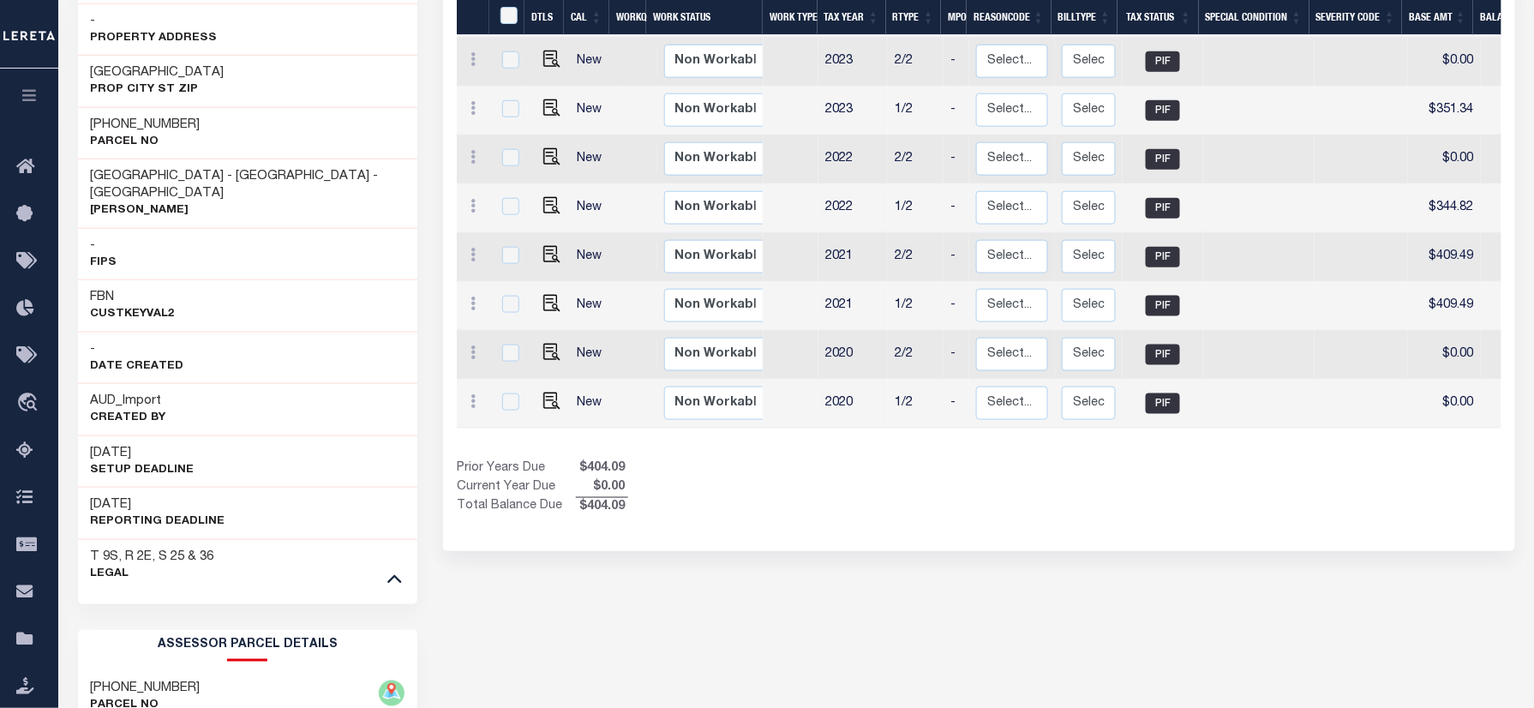
click at [219, 81] on h3 "Warner Springs CA 92086" at bounding box center [158, 72] width 134 height 17
copy h3 "92086"
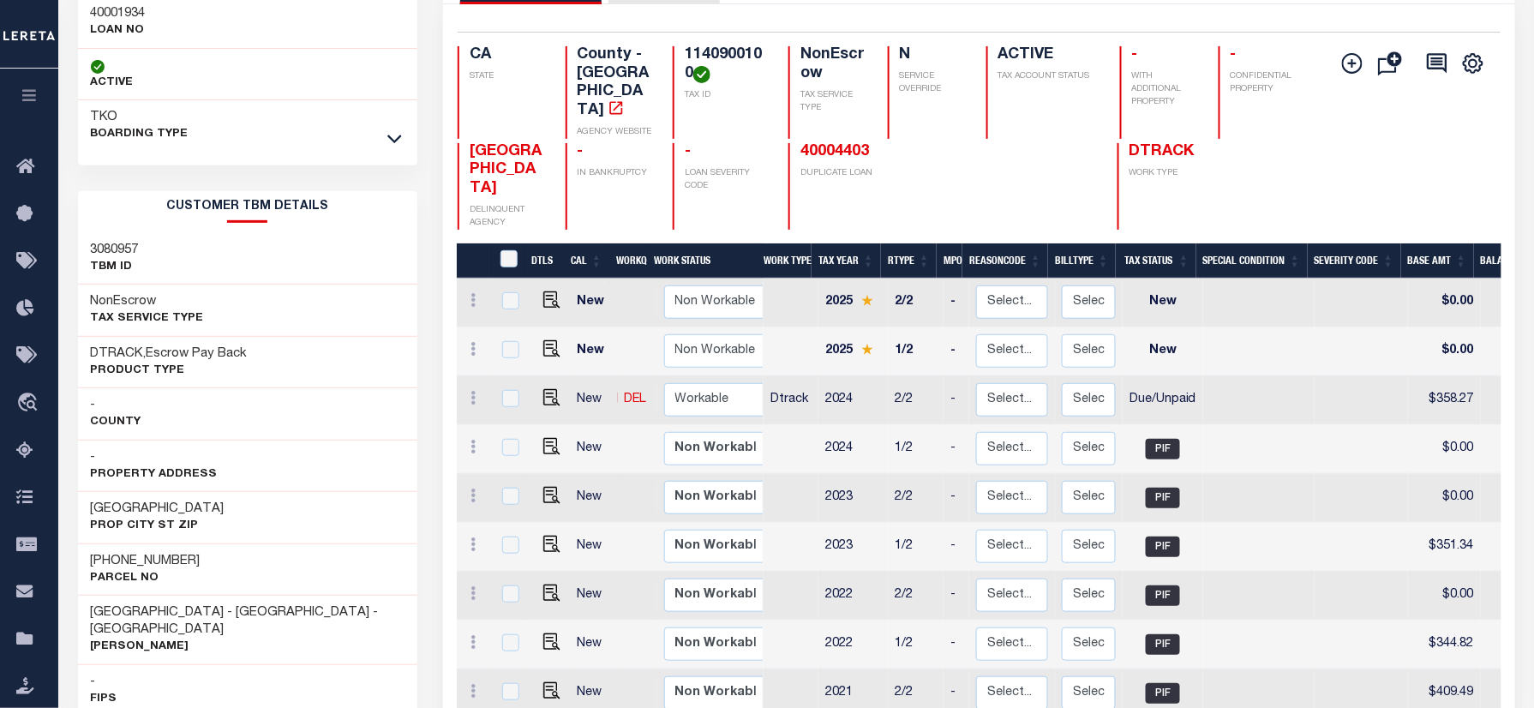
scroll to position [343, 0]
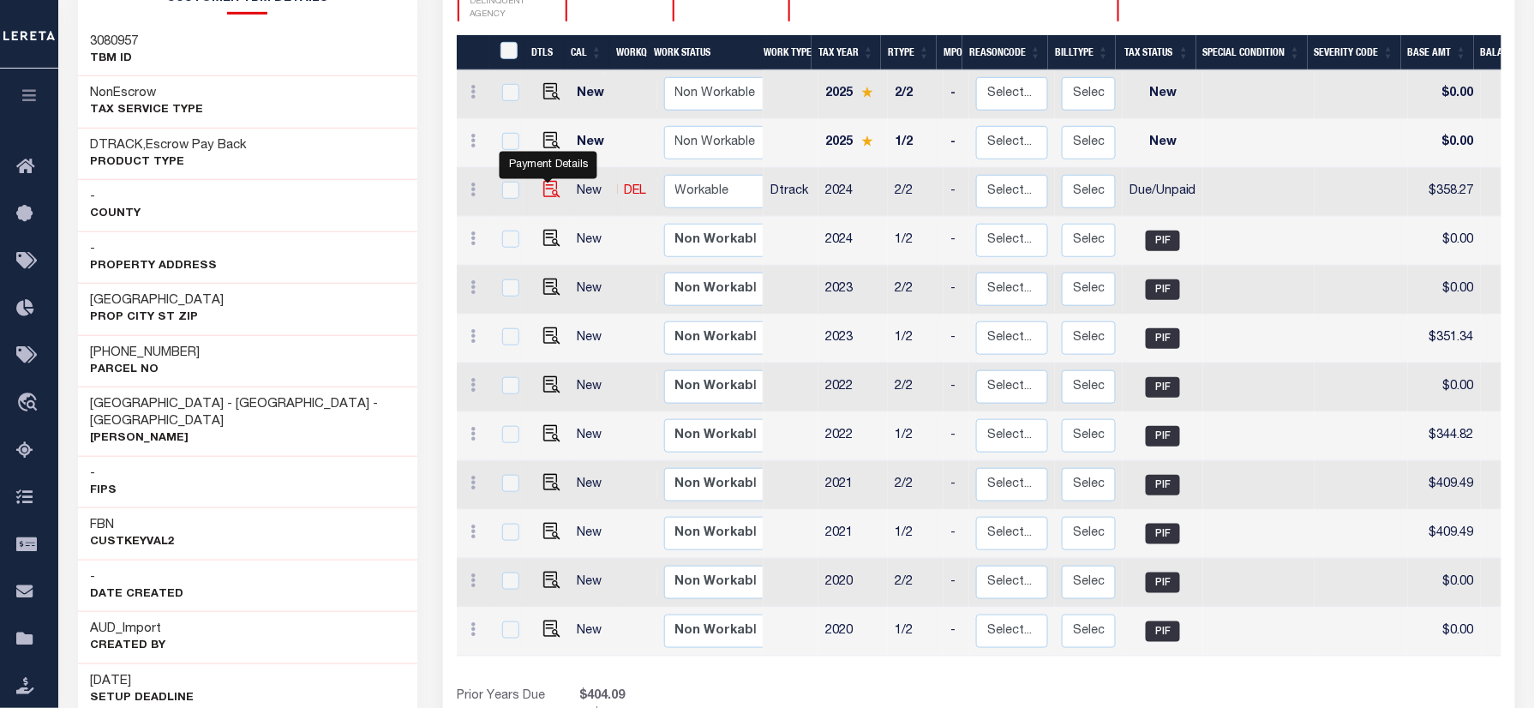
click at [553, 181] on img "" at bounding box center [551, 189] width 17 height 17
checkbox input "true"
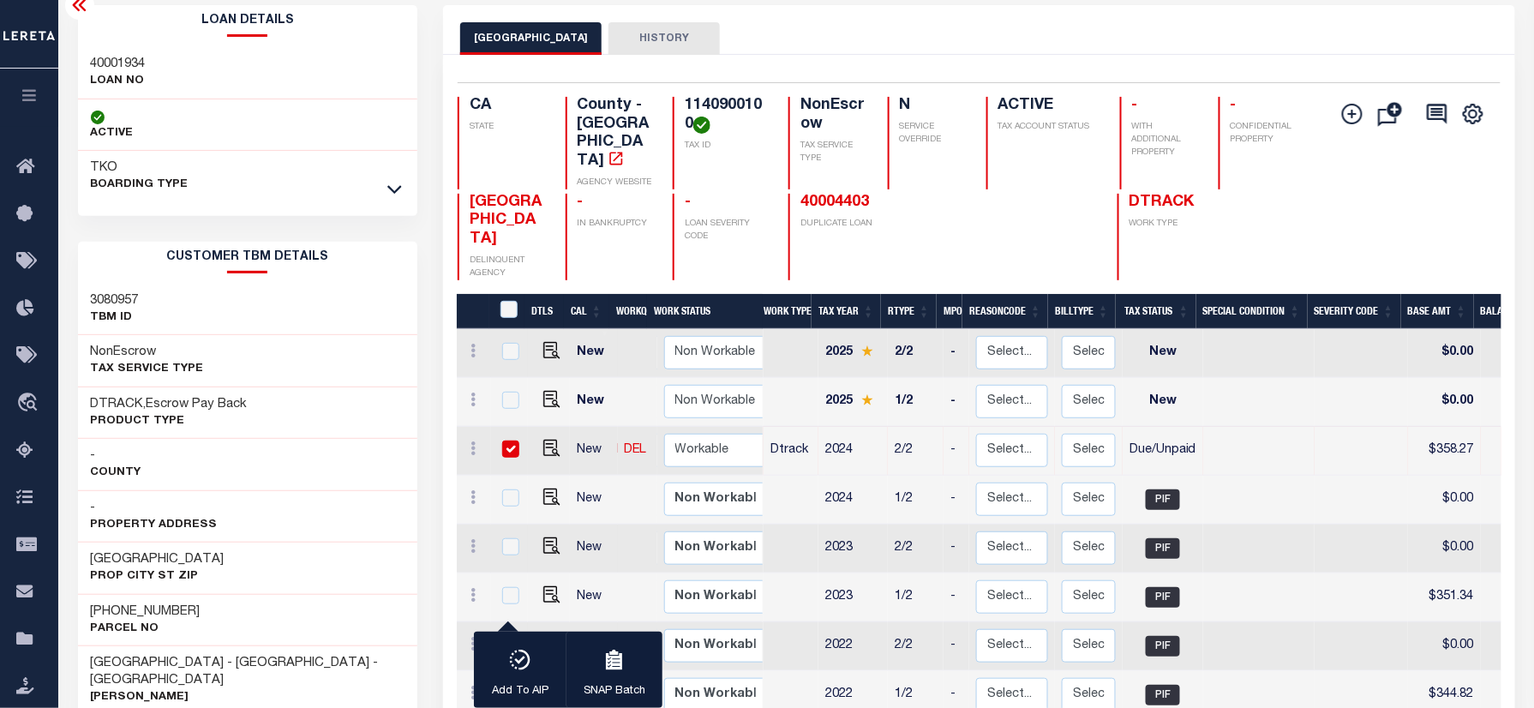
scroll to position [0, 0]
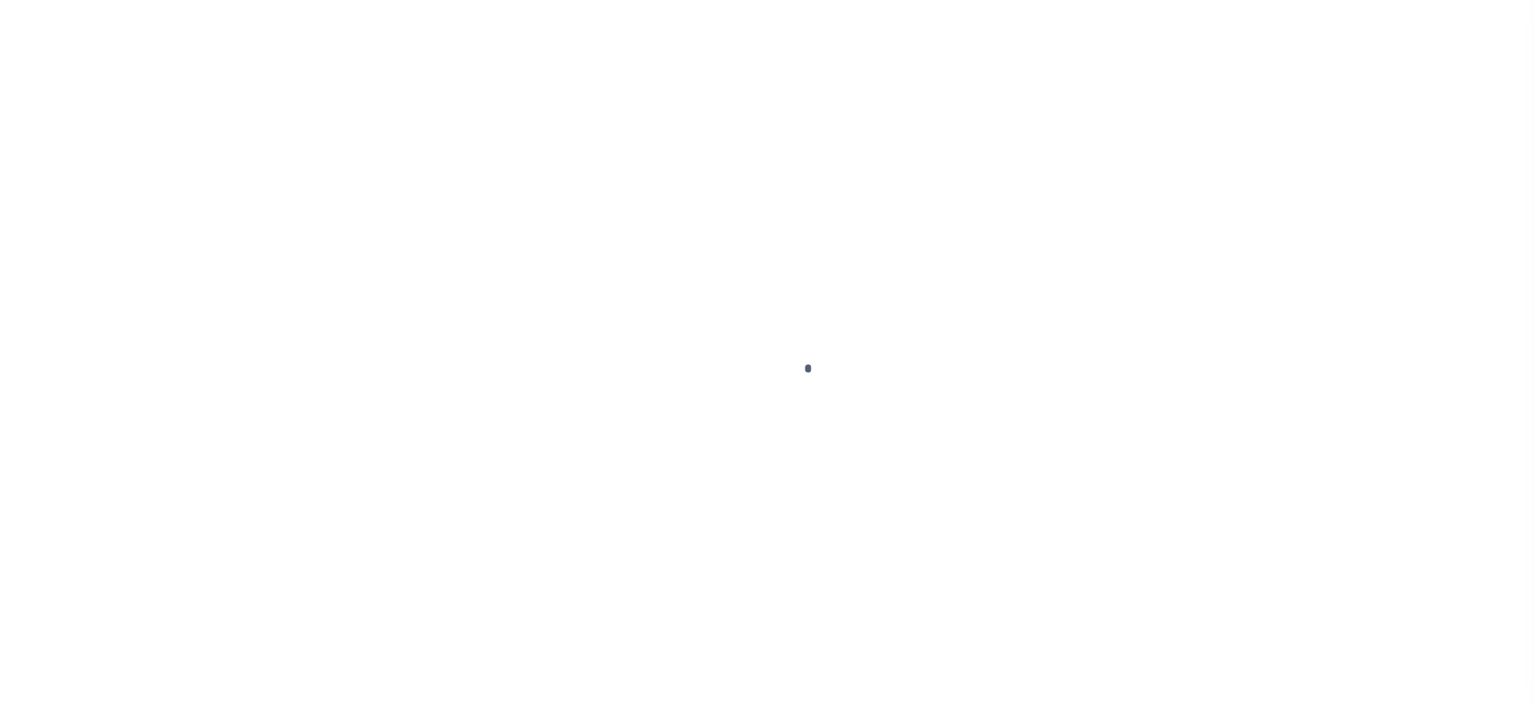
checkbox input "false"
type input "[DATE]"
select select "DUE"
type input "$358.27"
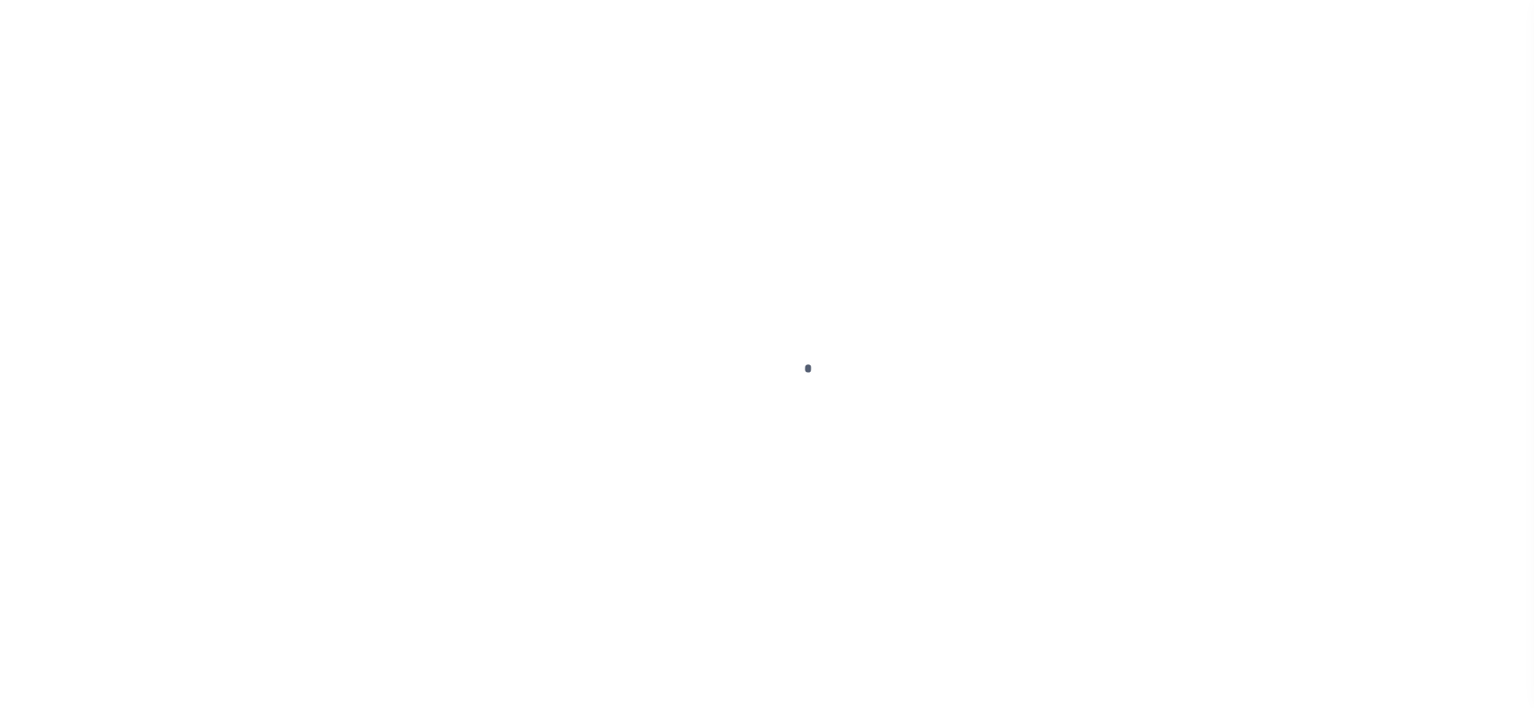
type input "$45.82"
type input "$404.09"
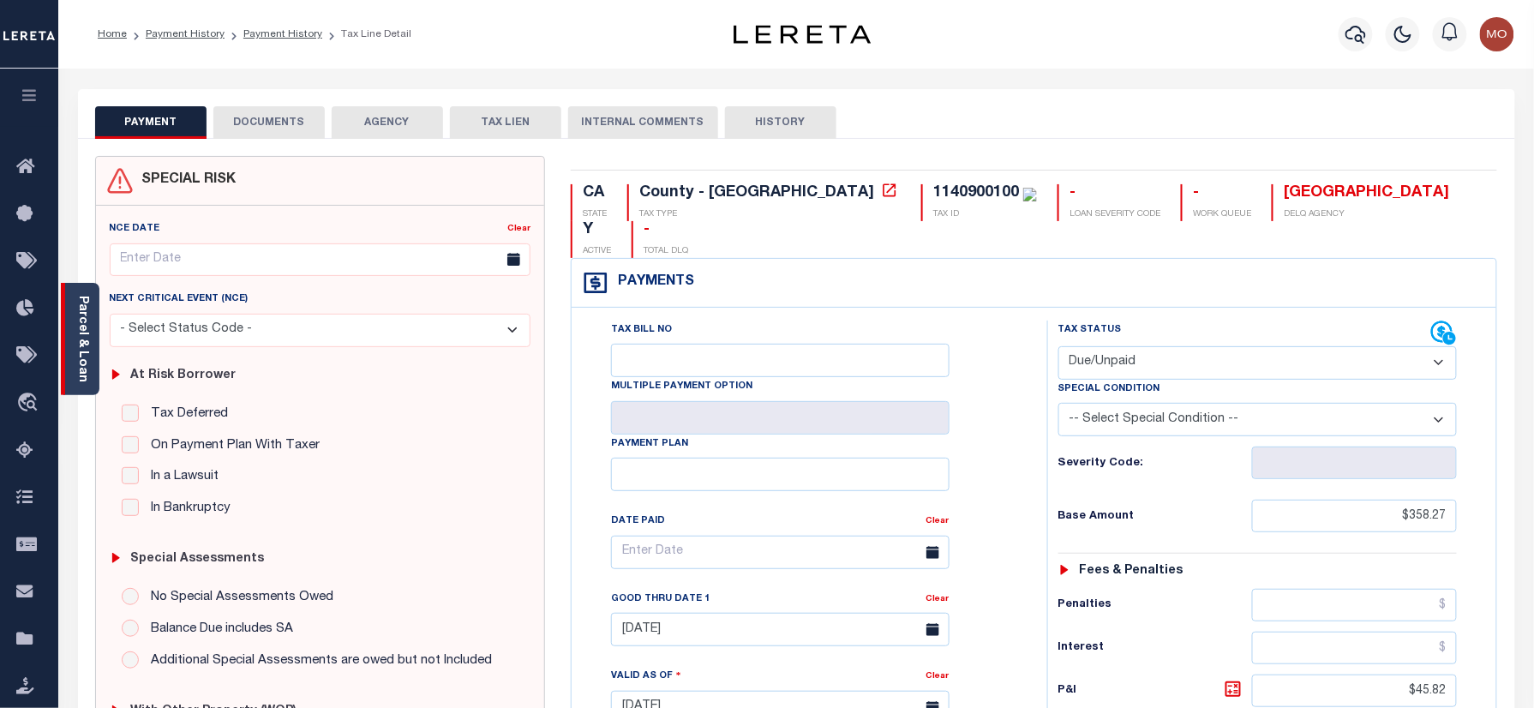
click at [79, 314] on link "Parcel & Loan" at bounding box center [82, 339] width 12 height 87
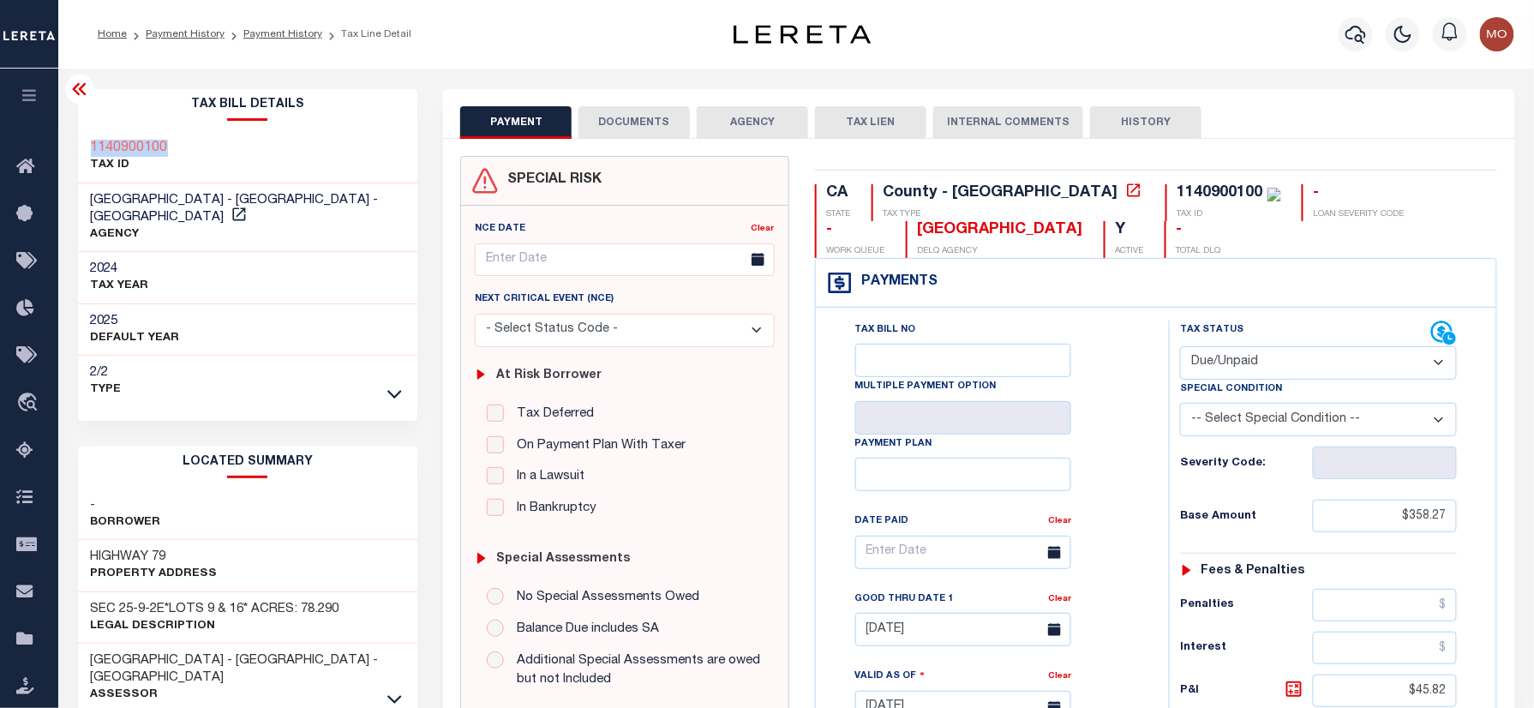
drag, startPoint x: 168, startPoint y: 138, endPoint x: 79, endPoint y: 138, distance: 89.1
click at [79, 138] on div "1140900100 TAX ID" at bounding box center [248, 157] width 340 height 52
copy h3 "1140900100"
click at [1338, 33] on div at bounding box center [1356, 34] width 47 height 60
click at [1354, 32] on icon "button" at bounding box center [1356, 34] width 21 height 21
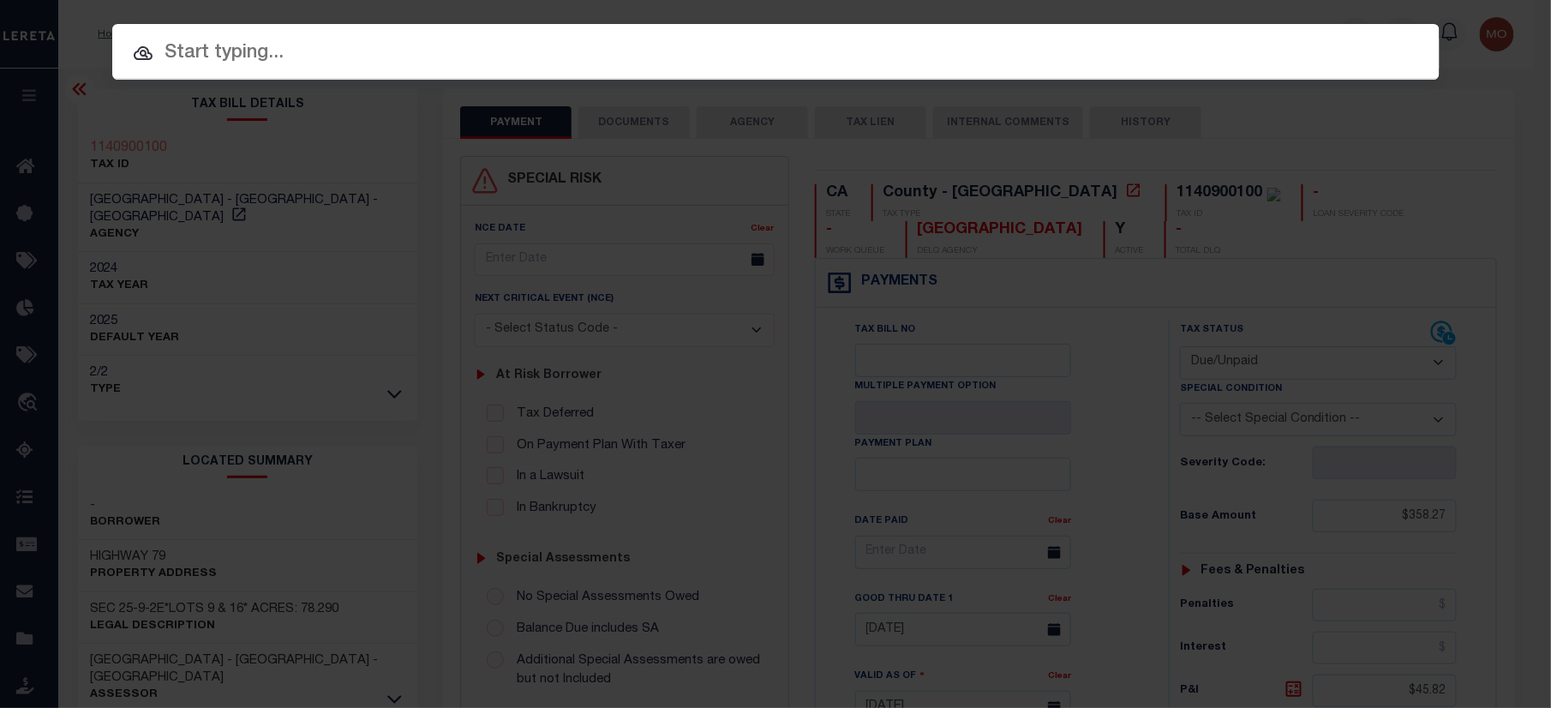
click at [360, 51] on input "text" at bounding box center [776, 54] width 1328 height 30
paste input "40004923"
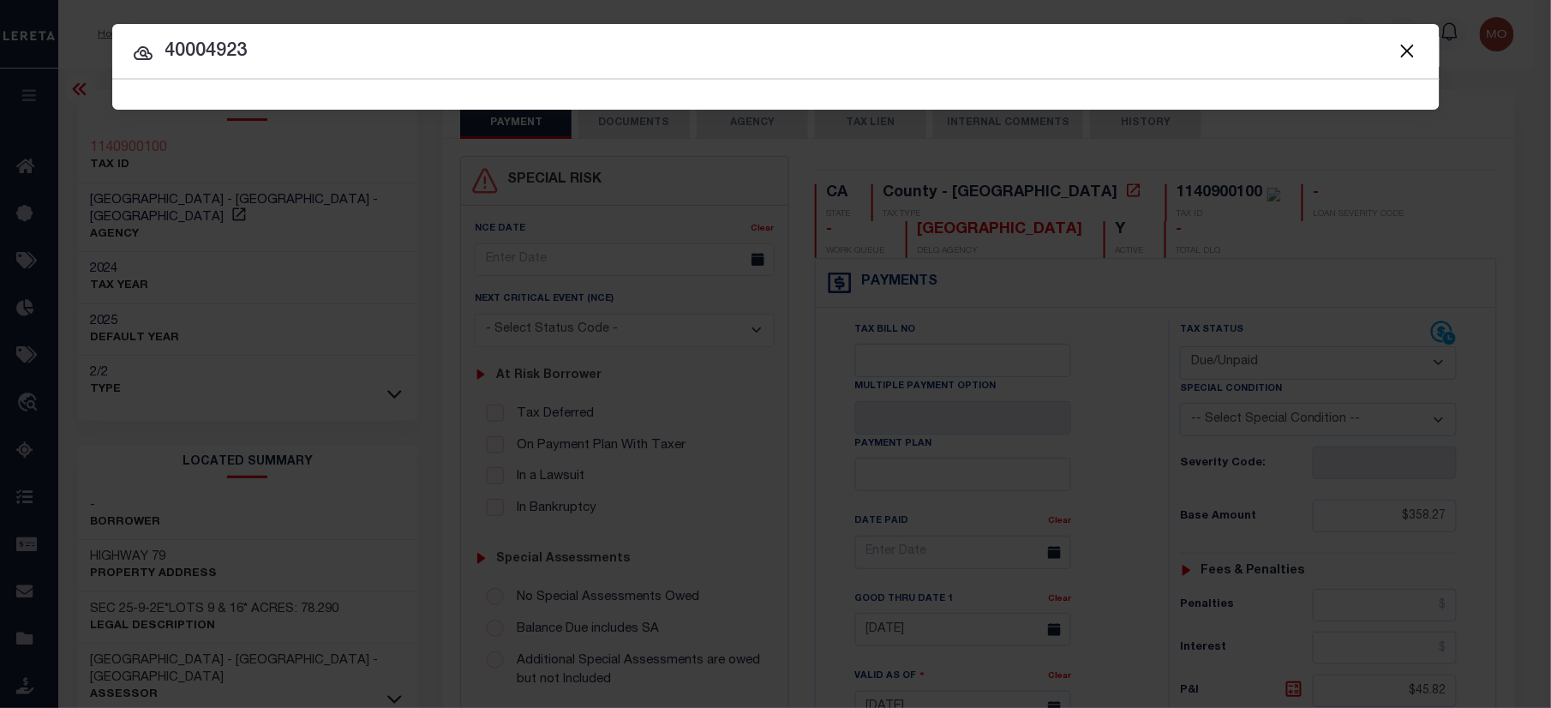
type input "40004923"
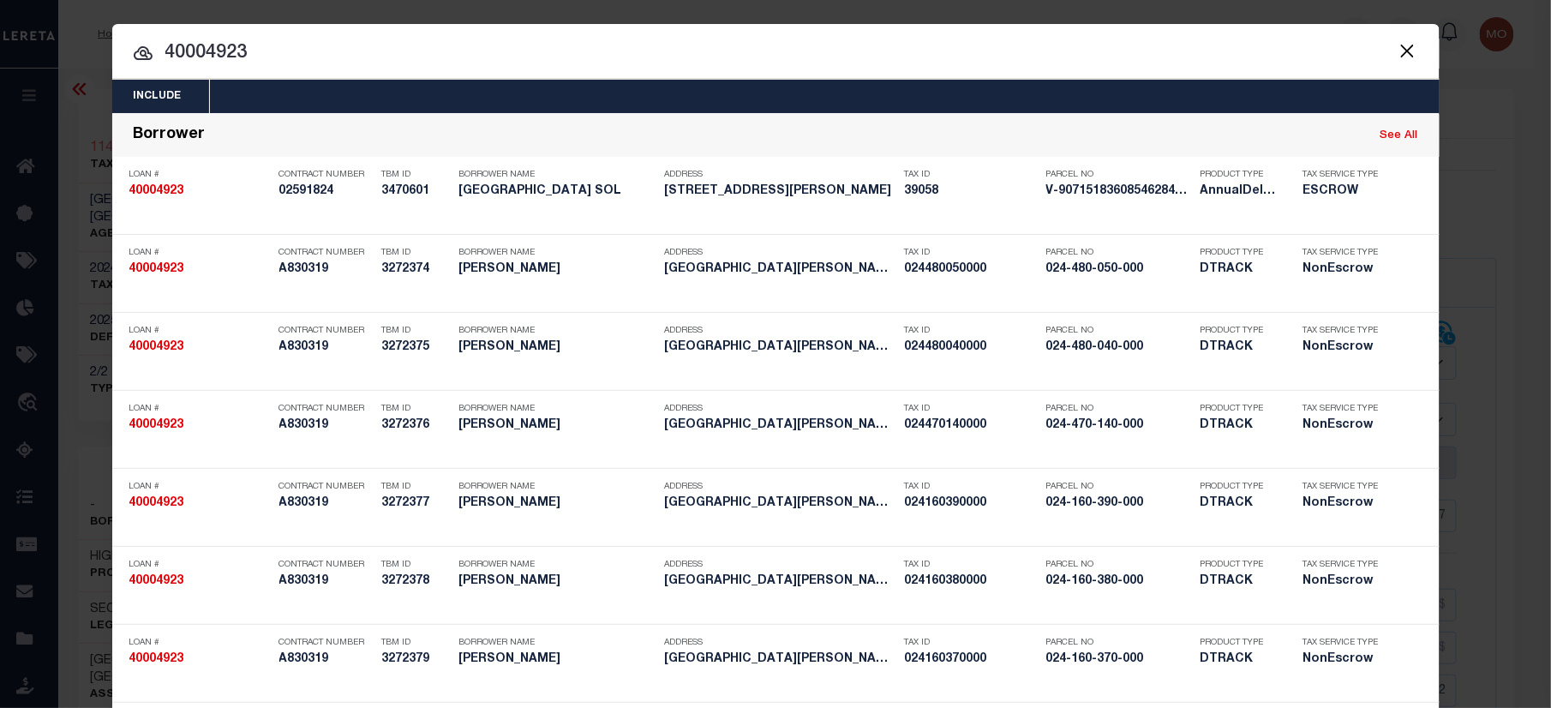
click at [283, 57] on input "40004923" at bounding box center [776, 54] width 1328 height 30
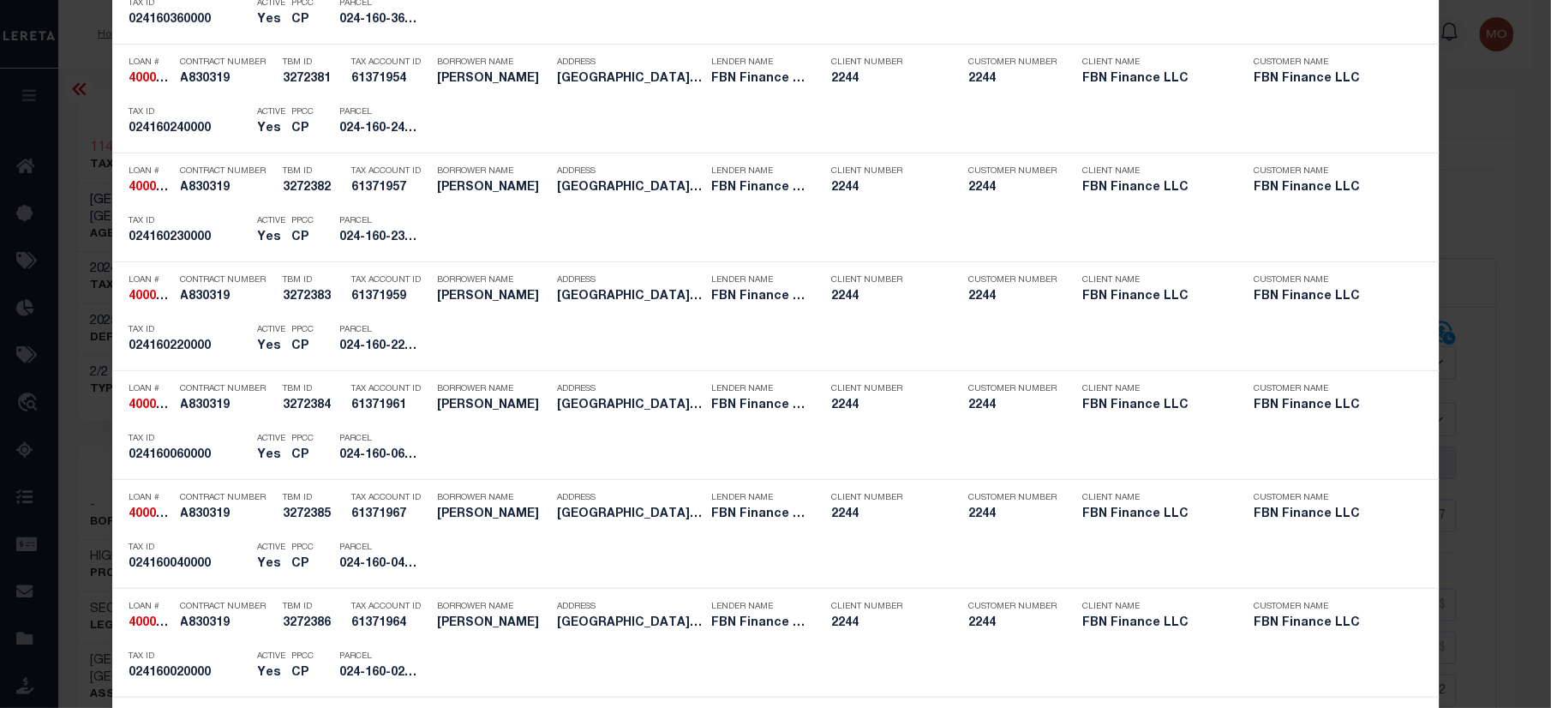
scroll to position [3882, 0]
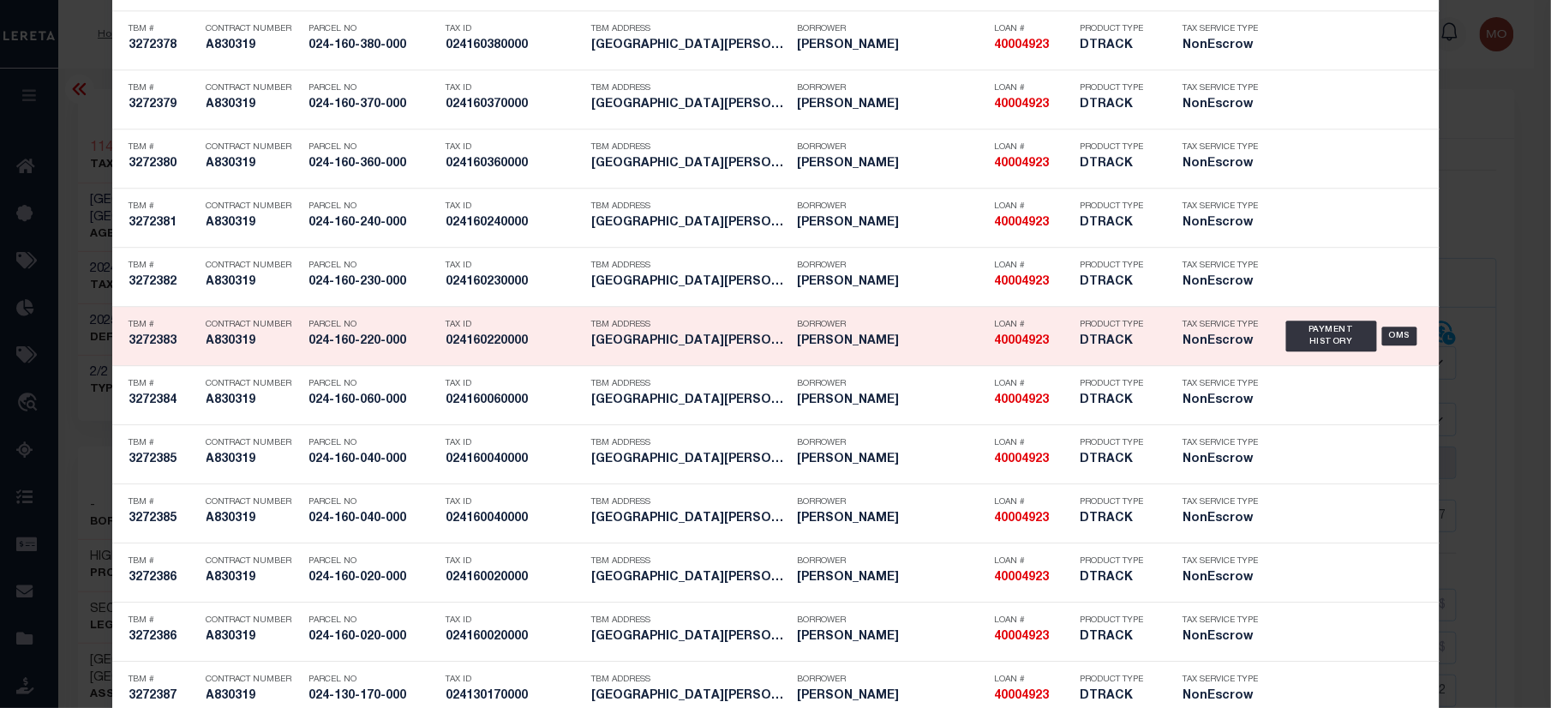
click at [436, 351] on div "Tax ID 024160220000" at bounding box center [507, 336] width 146 height 50
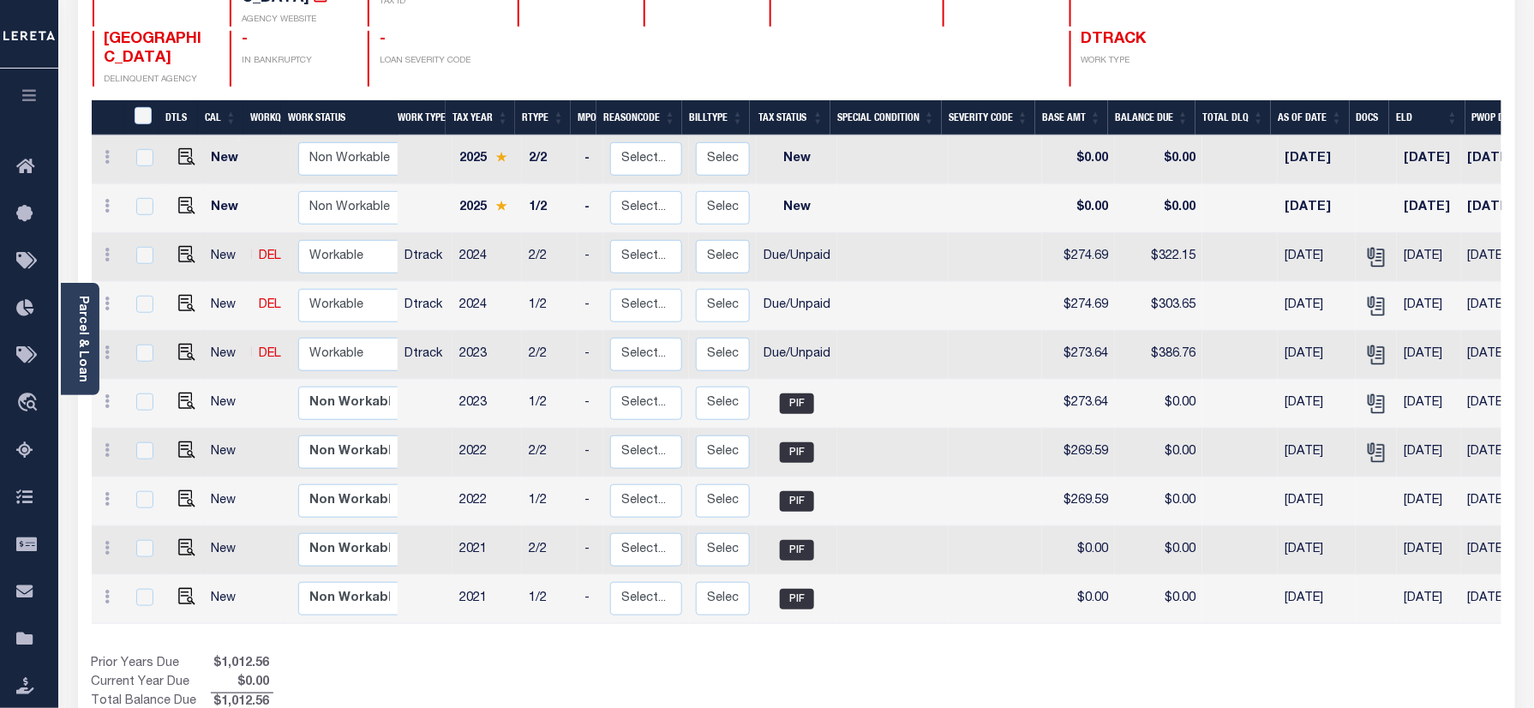
drag, startPoint x: 926, startPoint y: 39, endPoint x: 950, endPoint y: 50, distance: 26.1
click at [926, 39] on div "SISKIYOU COUNTY DELINQUENT AGENCY - IN BANKRUPTCY - LOAN SEVERITY CODE DTRACK W…" at bounding box center [679, 59] width 1173 height 56
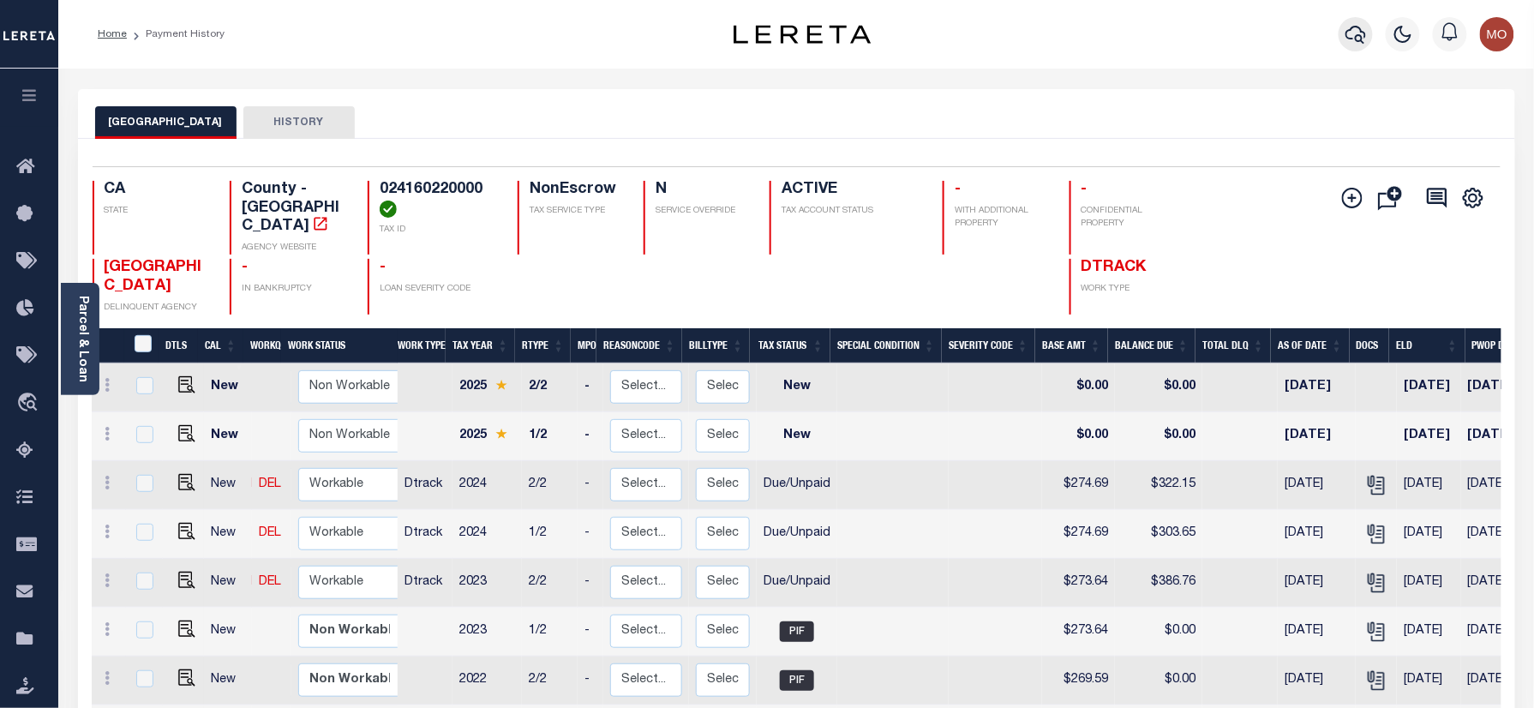
click at [1363, 36] on icon "button" at bounding box center [1356, 34] width 21 height 21
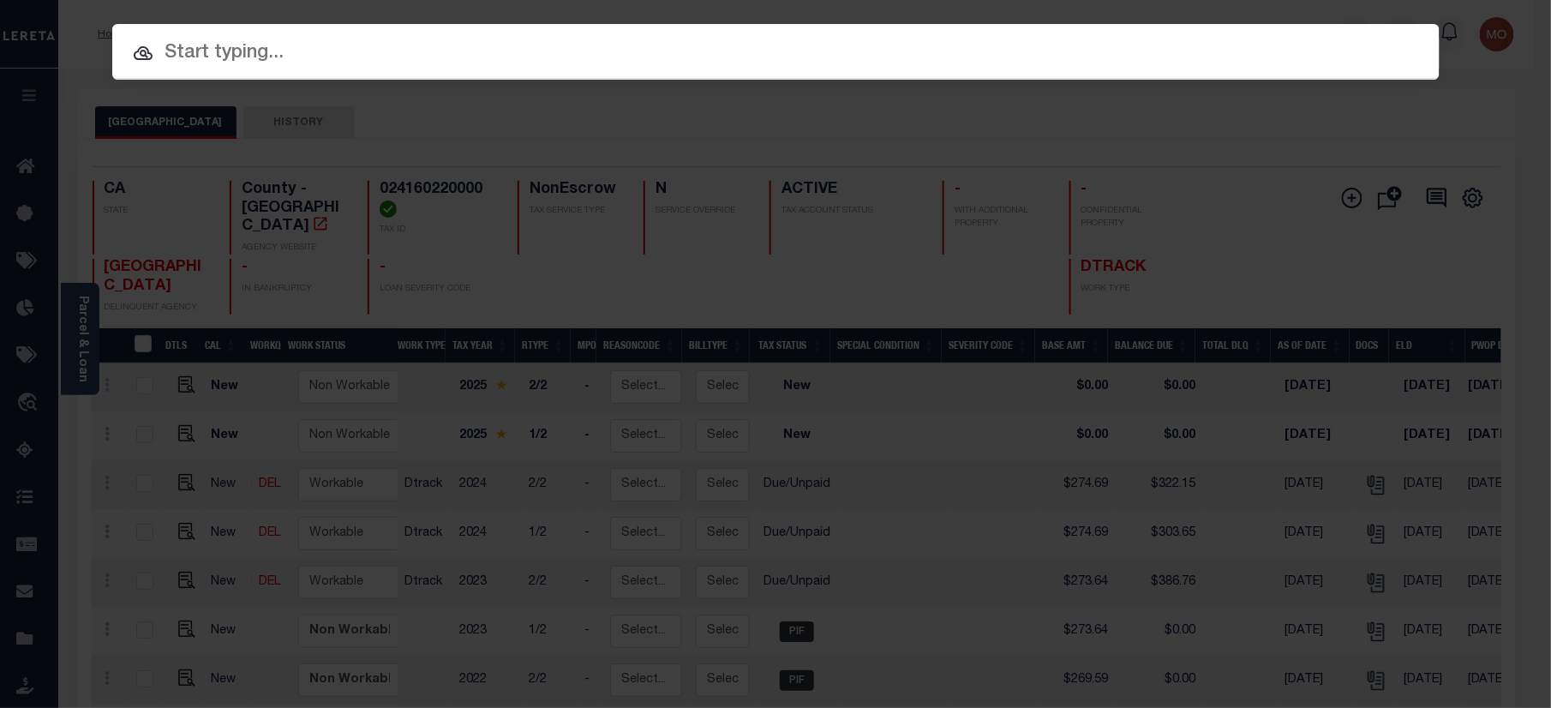
paste input "10022016"
click at [240, 49] on input "text" at bounding box center [776, 54] width 1328 height 30
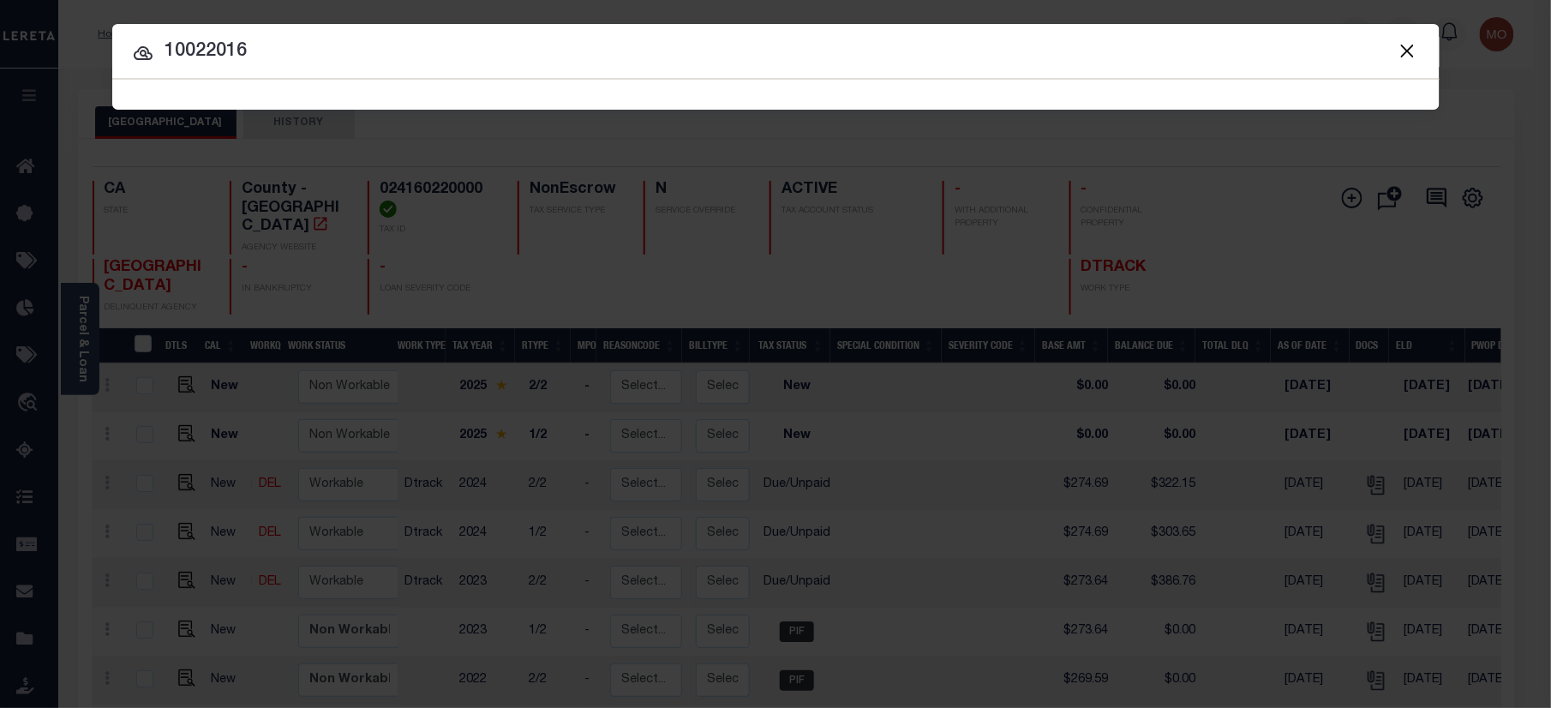
type input "10022016"
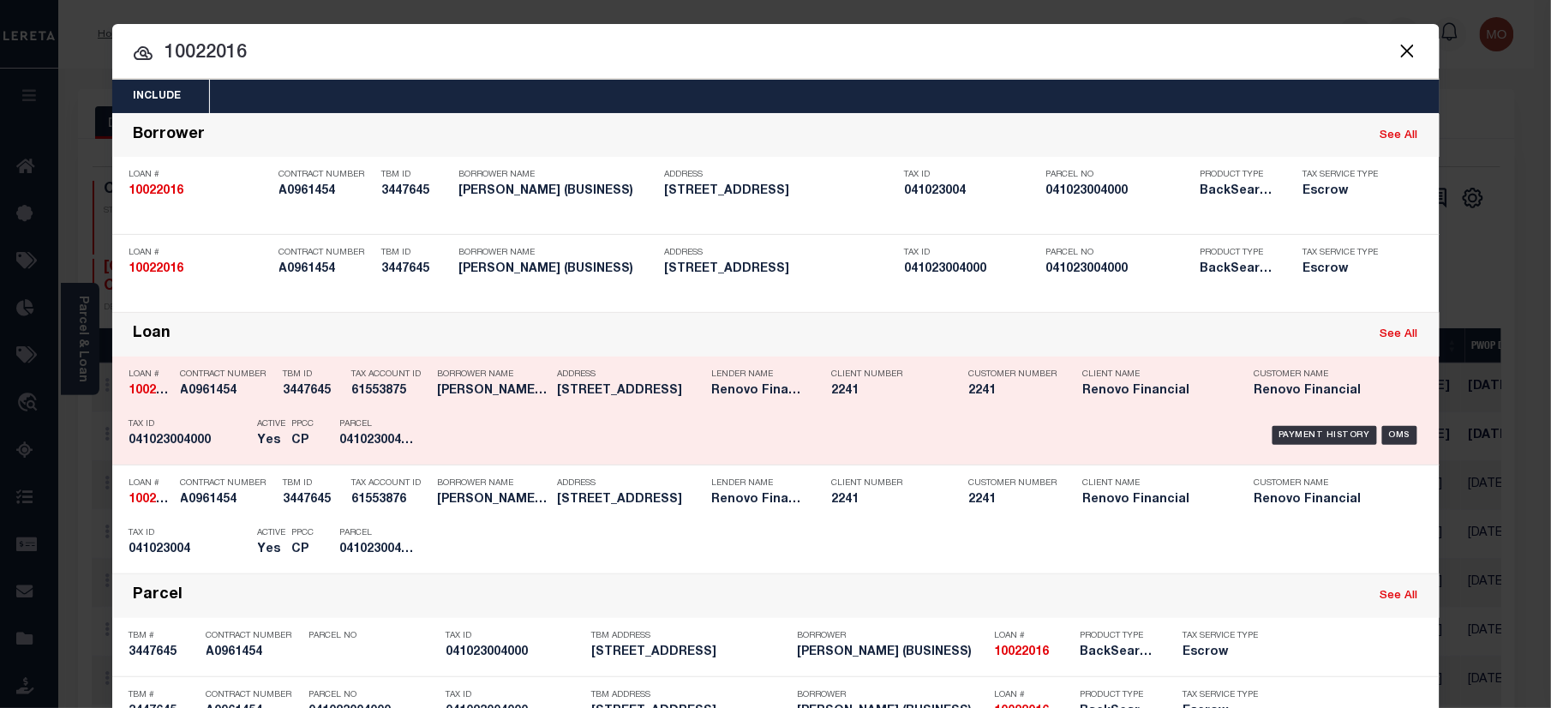
click at [258, 434] on h5 "Yes" at bounding box center [271, 441] width 26 height 15
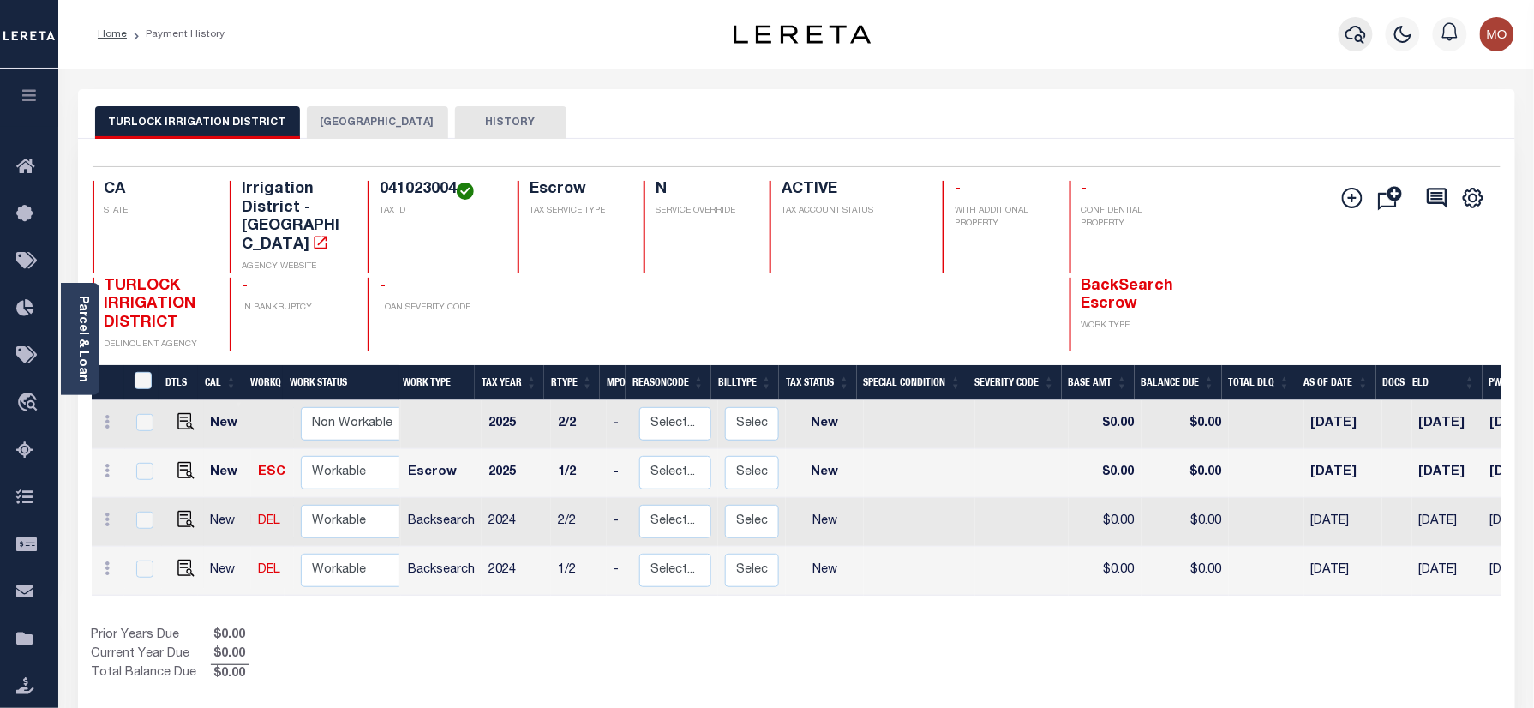
click at [1355, 32] on icon "button" at bounding box center [1356, 34] width 21 height 21
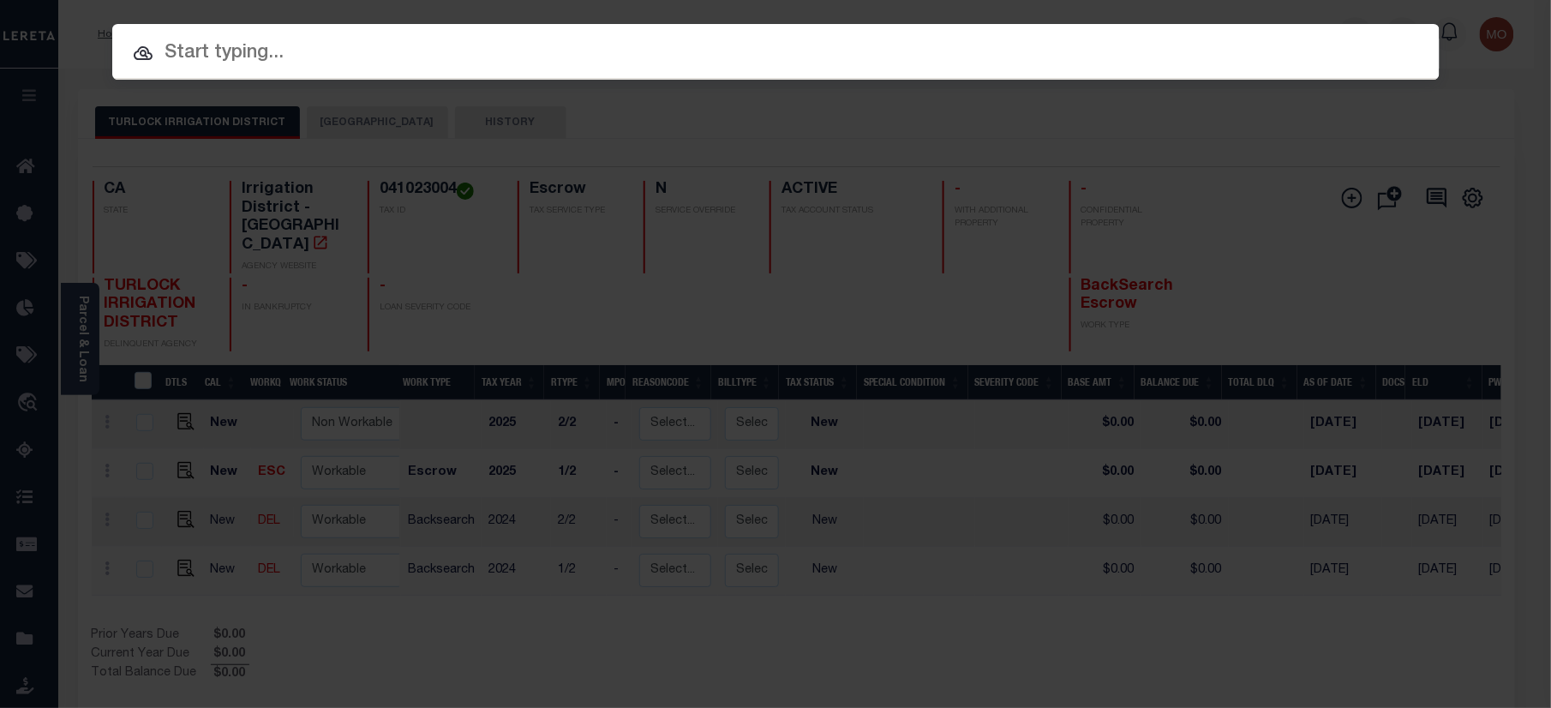
click at [279, 63] on input "text" at bounding box center [776, 54] width 1328 height 30
paste input "90000809"
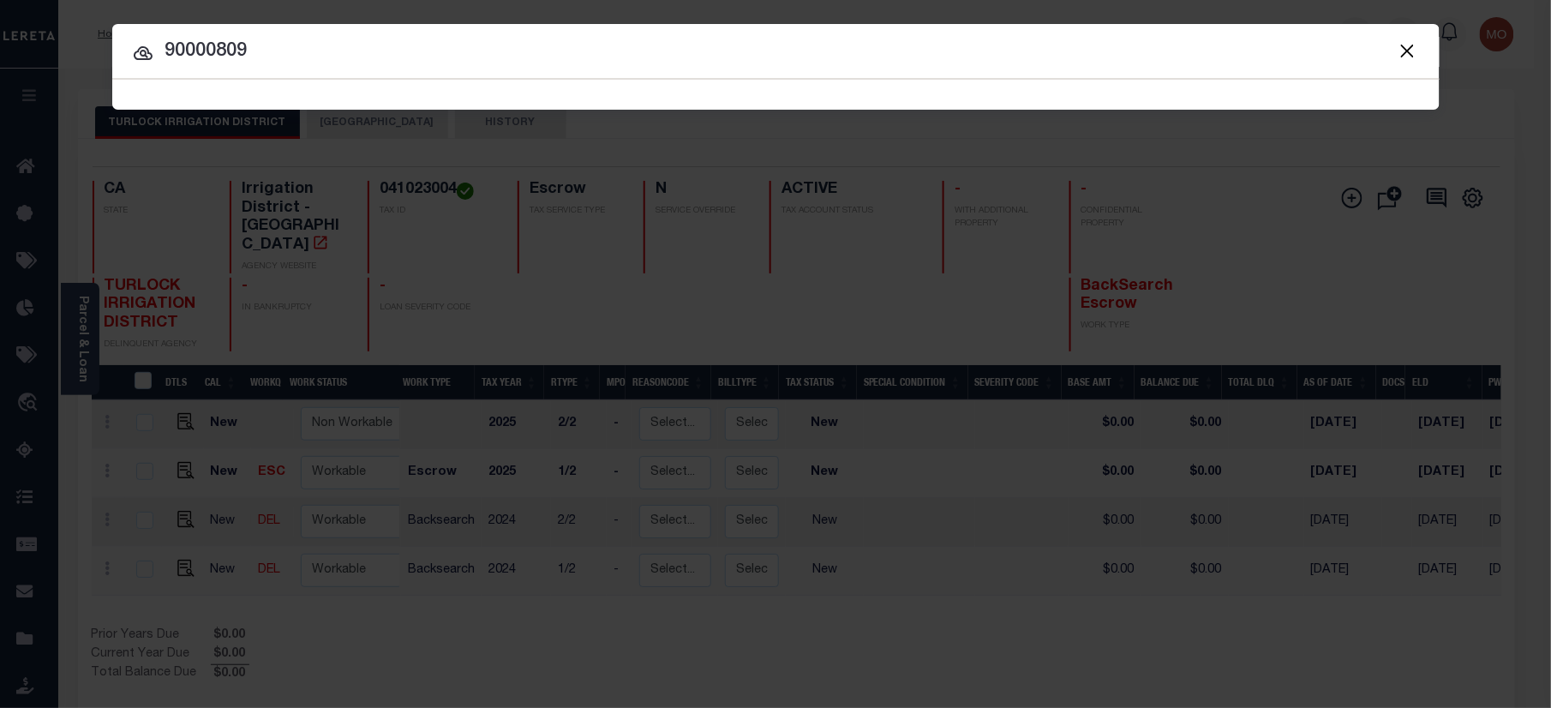
type input "90000809"
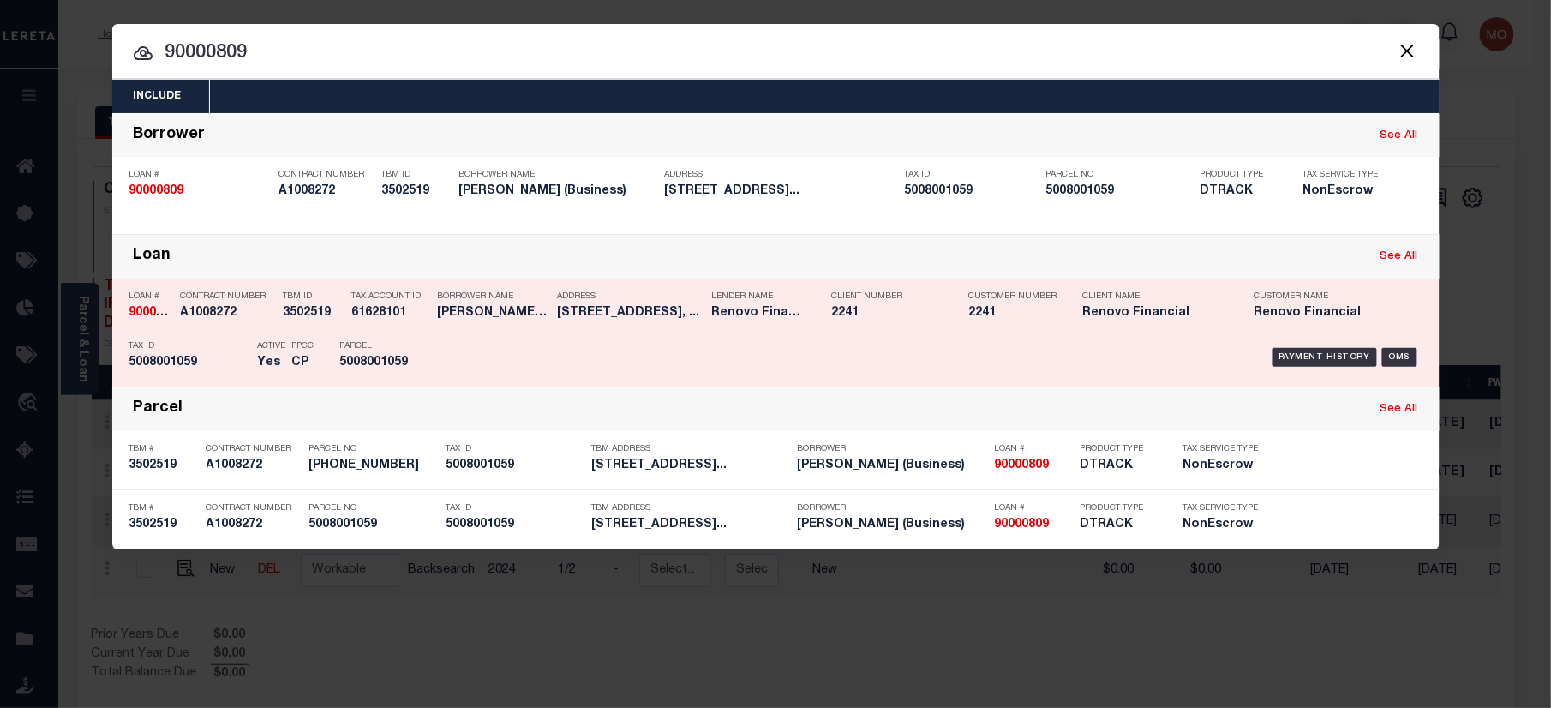
click at [314, 338] on div "PPCC CP" at bounding box center [303, 358] width 22 height 50
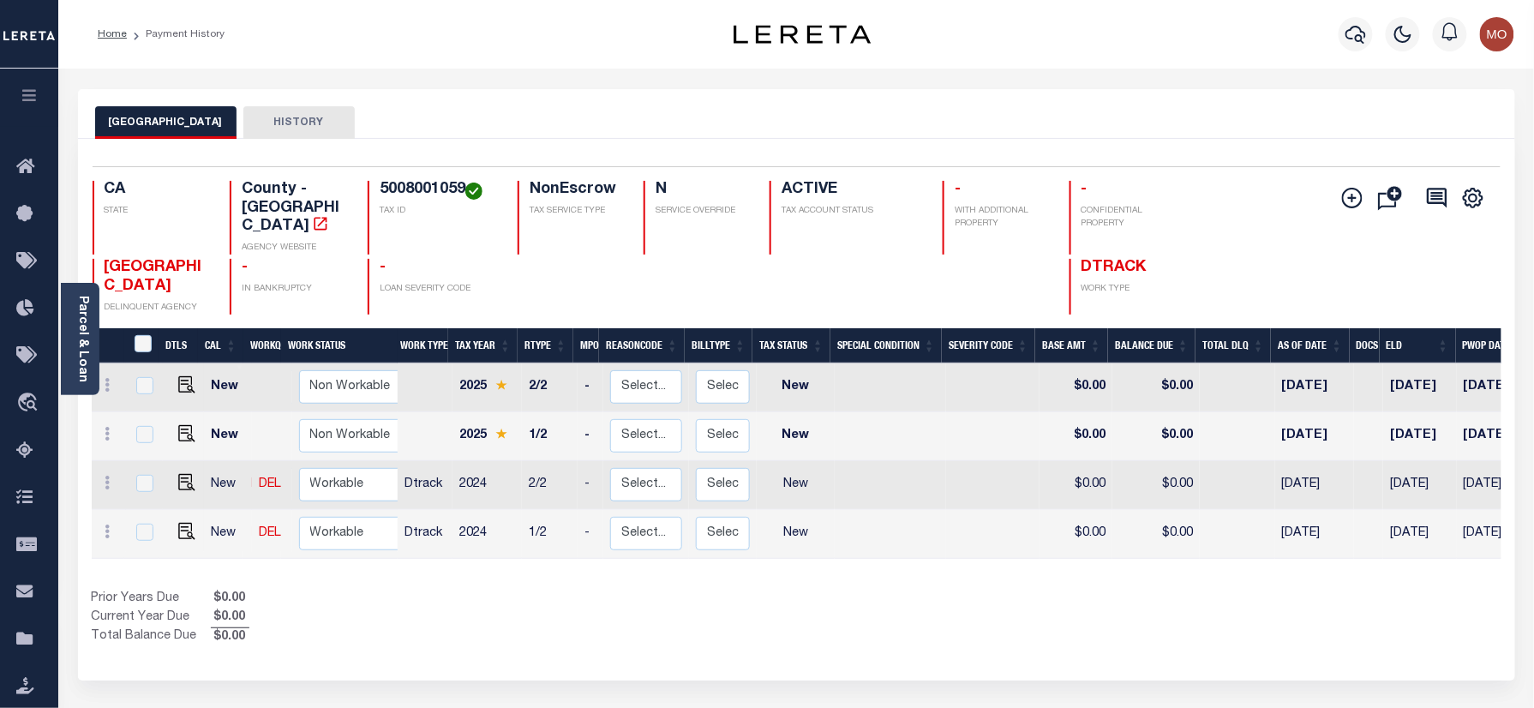
click at [402, 196] on h4 "5008001059" at bounding box center [438, 190] width 117 height 19
copy h4 "5008001059"
